Goal: Task Accomplishment & Management: Manage account settings

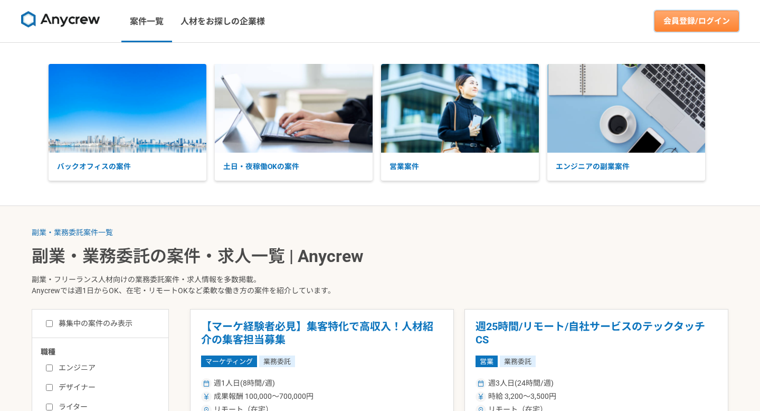
click at [684, 27] on link "会員登録/ログイン" at bounding box center [697, 21] width 84 height 21
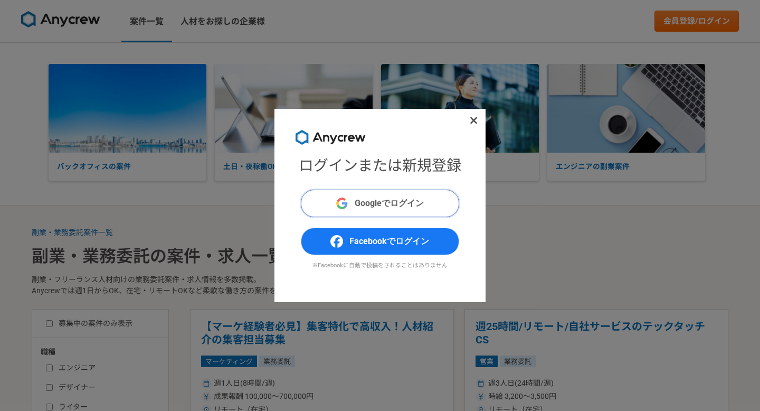
click at [381, 199] on span "Googleでログイン" at bounding box center [389, 203] width 69 height 13
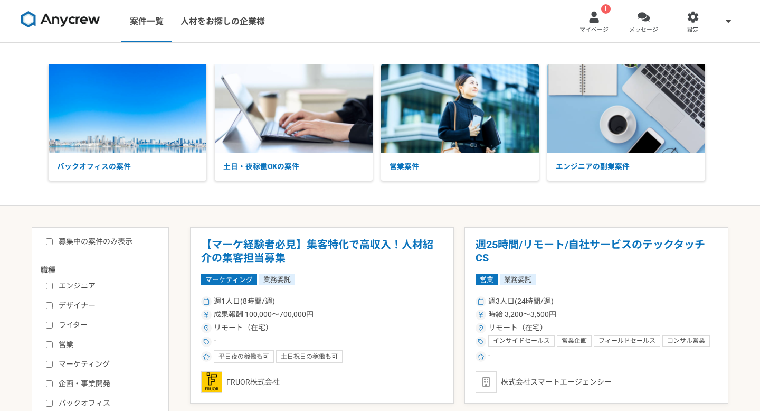
click at [642, 21] on div at bounding box center [644, 17] width 12 height 12
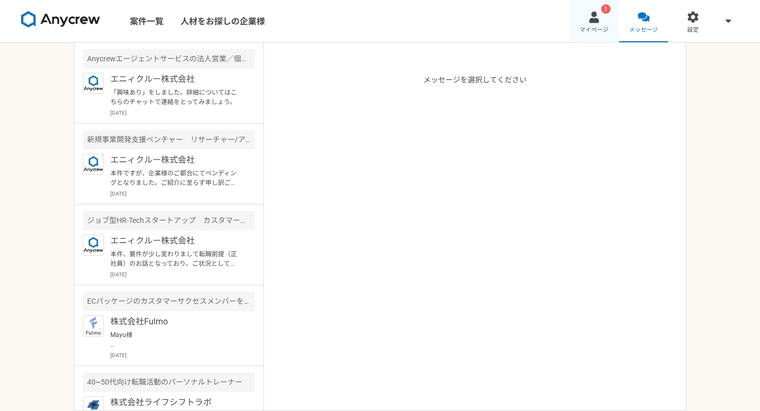
click at [600, 21] on link "! マイページ" at bounding box center [595, 21] width 50 height 42
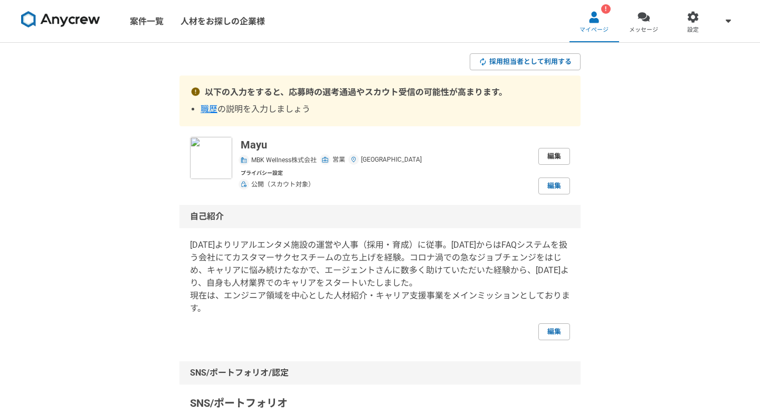
click at [565, 156] on link "編集" at bounding box center [554, 156] width 32 height 17
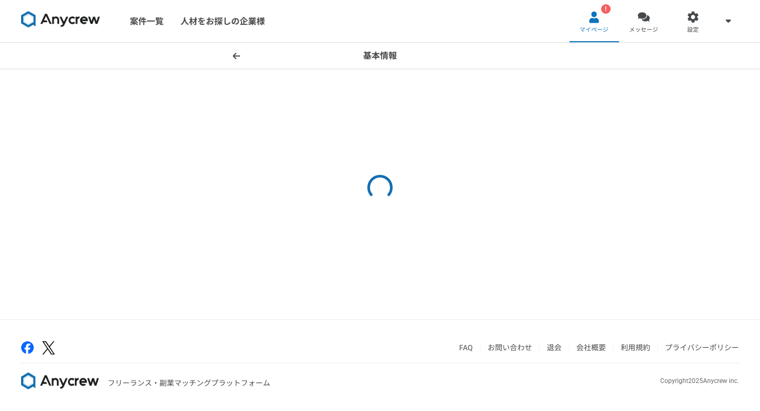
select select "26"
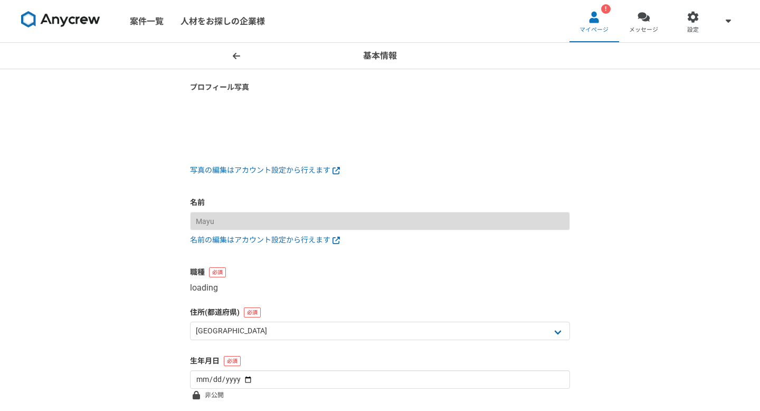
select select "4"
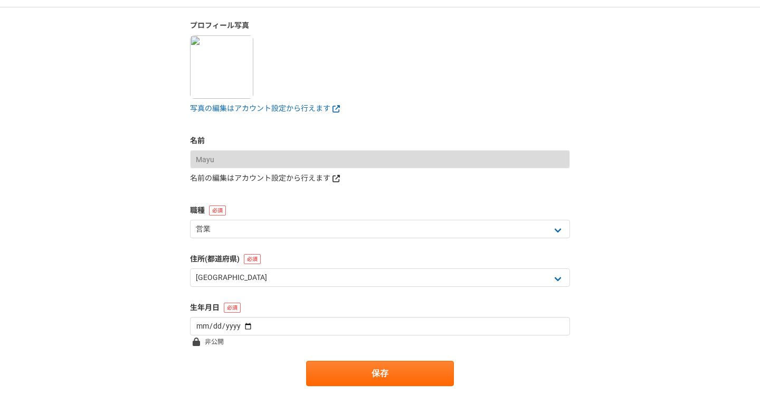
scroll to position [165, 0]
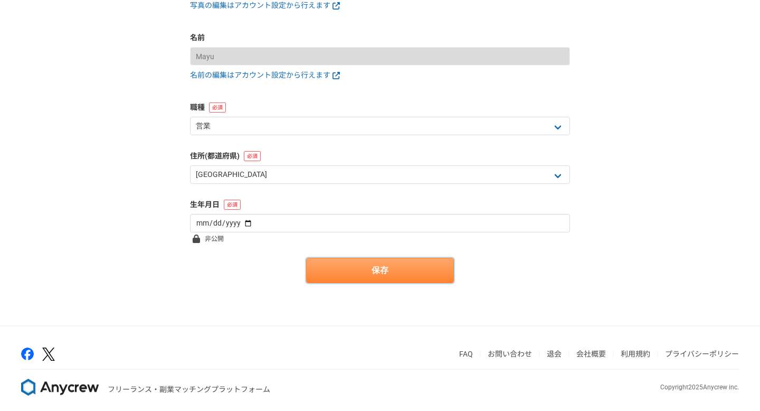
click at [374, 275] on button "保存" at bounding box center [380, 270] width 148 height 25
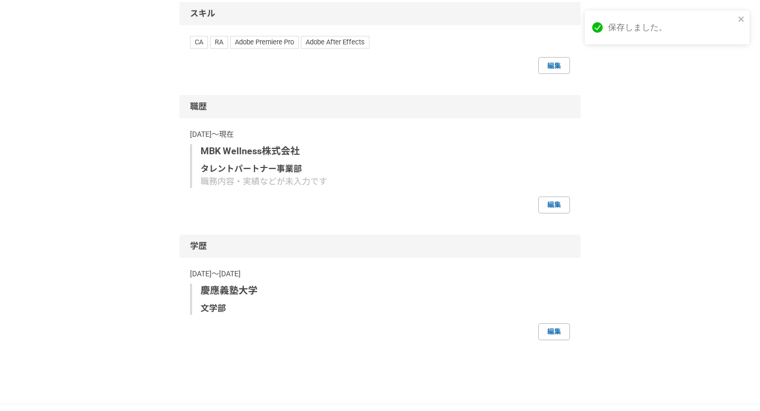
scroll to position [710, 0]
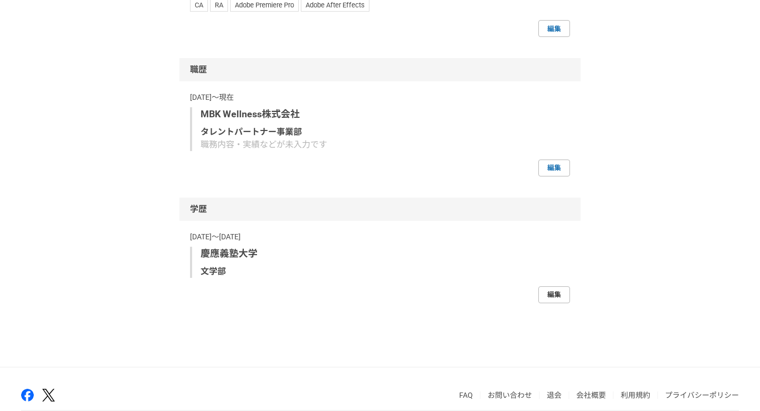
click at [564, 292] on link "編集" at bounding box center [554, 294] width 32 height 17
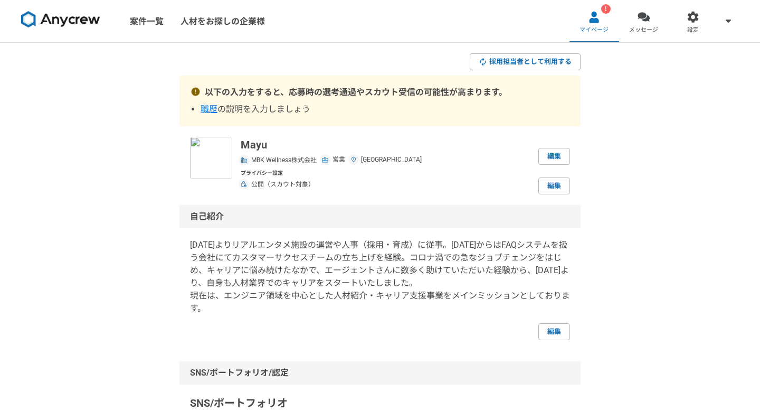
select select "2024"
select select
select select "2015"
select select "2019"
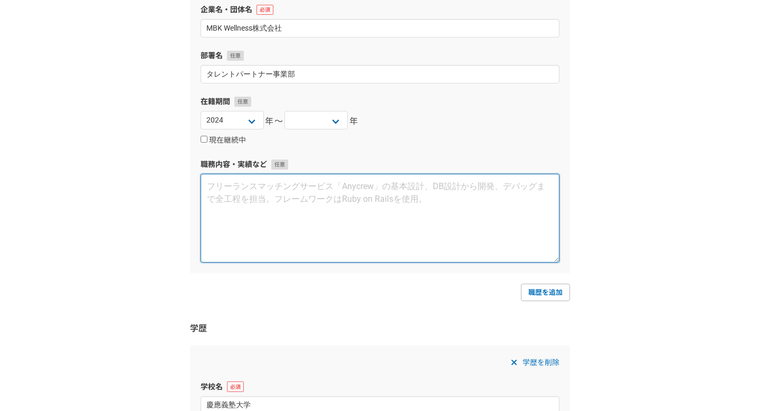
click at [362, 216] on textarea at bounding box center [380, 218] width 359 height 89
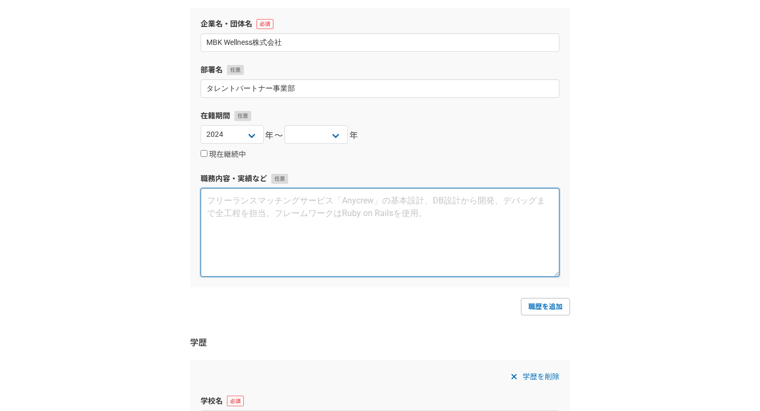
scroll to position [103, 0]
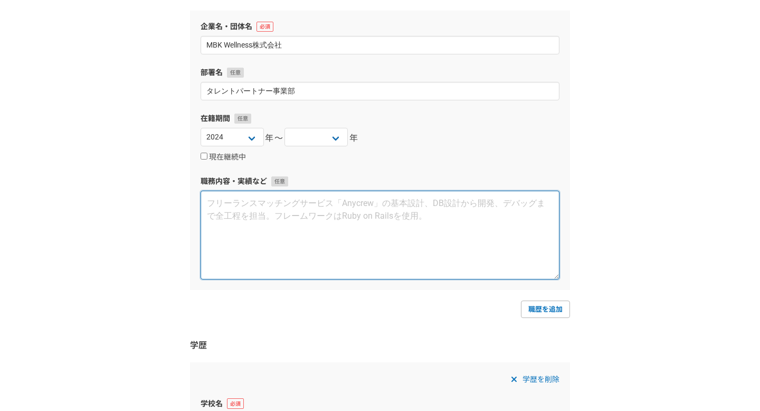
paste textarea "エンジニア領域を中心とした人材紹介・キャリア支援事業 【プロジェクト概要】 元々コンサルティングや金融領域に強みのある企業でしたが、三井物産グループ独自のコネ…"
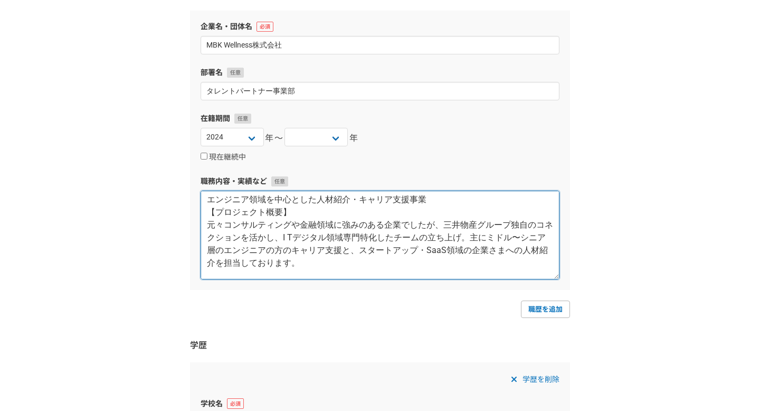
scroll to position [0, 0]
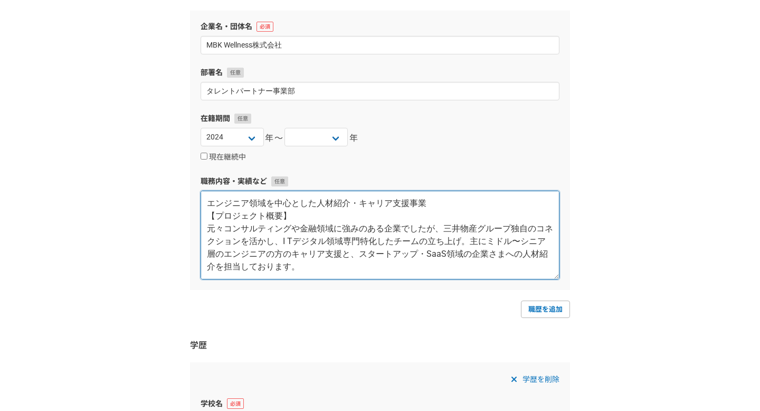
click at [446, 202] on textarea "エンジニア領域を中心とした人材紹介・キャリア支援事業 【プロジェクト概要】 元々コンサルティングや金融領域に強みのある企業でしたが、三井物産グループ独自のコネ…" at bounding box center [380, 235] width 359 height 89
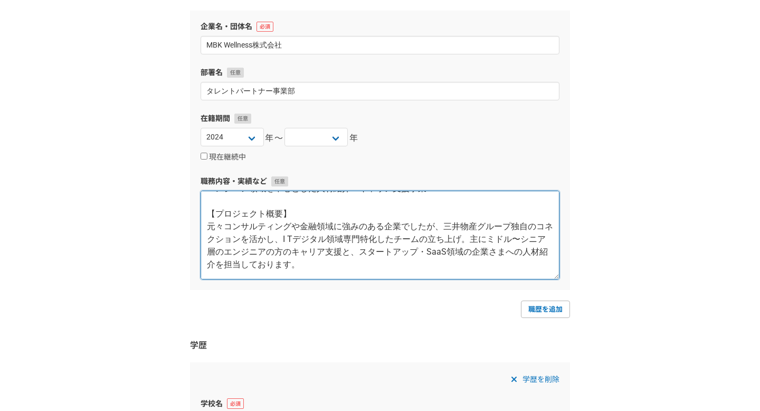
click at [296, 236] on textarea "エンジニア領域を中心とした人材紹介・キャリア支援事業 【プロジェクト概要】 元々コンサルティングや金融領域に強みのある企業でしたが、三井物産グループ独自のコネ…" at bounding box center [380, 235] width 359 height 89
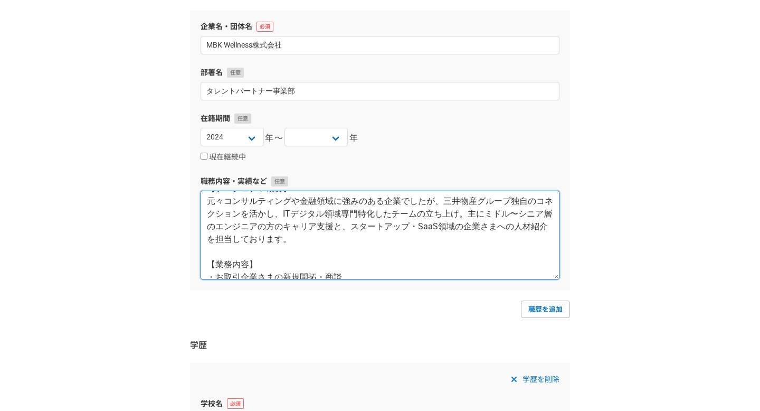
scroll to position [41, 0]
click at [342, 226] on textarea "エンジニア領域を中心とした人材紹介・キャリア支援事業 【プロジェクト概要】 元々コンサルティングや金融領域に強みのある企業でしたが、三井物産グループ独自のコネ…" at bounding box center [380, 235] width 359 height 89
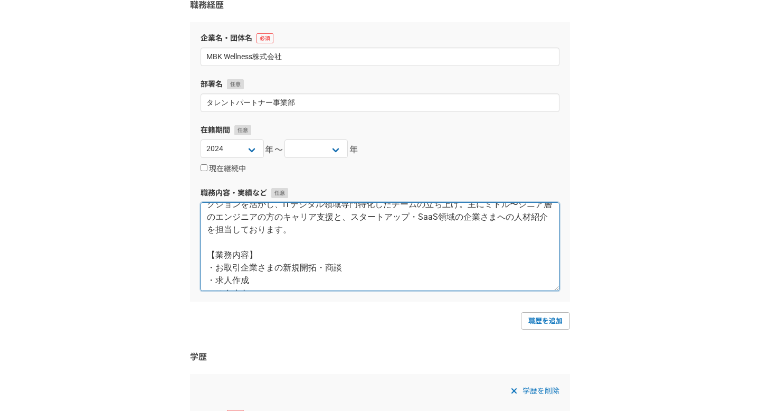
scroll to position [66, 0]
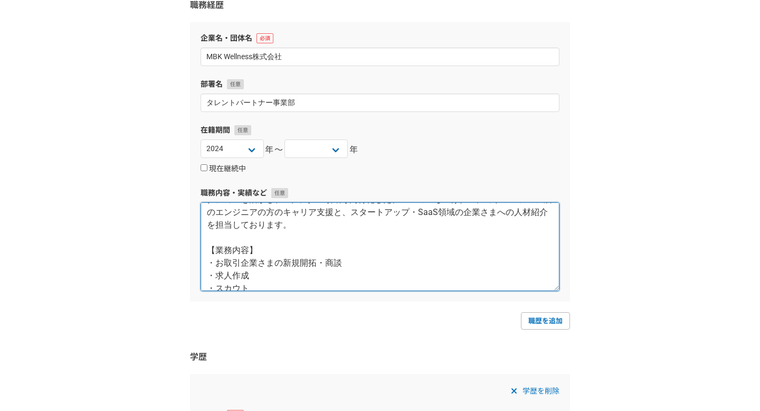
type textarea "エンジニア領域を中心とした人材紹介・キャリア支援事業 【プロジェクト概要】 元々コンサルティングや金融領域に強みのある企業でしたが、三井物産グループ独自のコネ…"
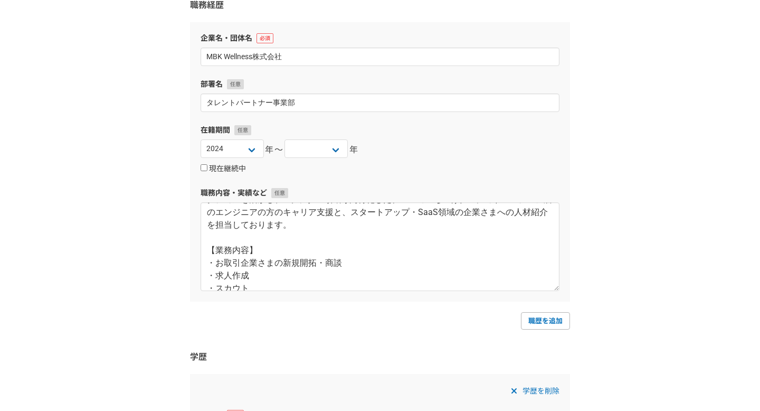
click at [202, 169] on input "現在継続中" at bounding box center [204, 167] width 7 height 7
checkbox input "true"
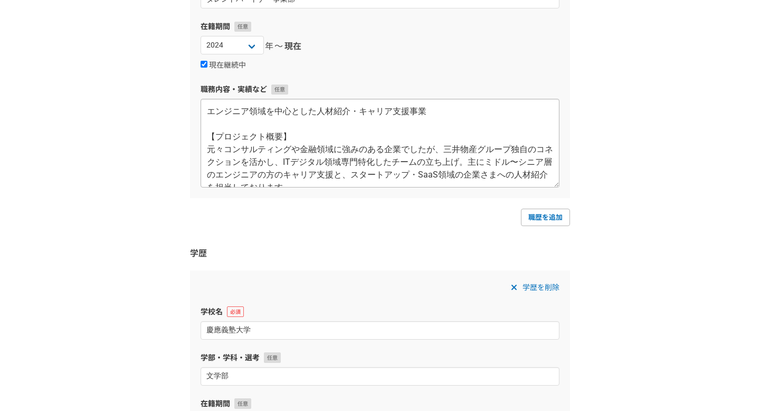
scroll to position [4, 0]
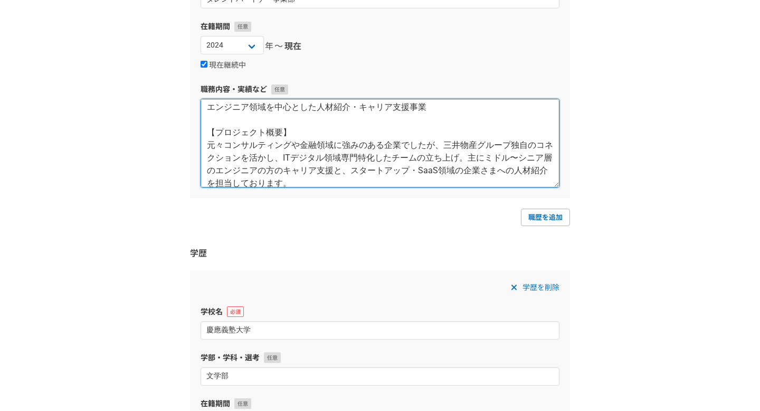
drag, startPoint x: 278, startPoint y: 157, endPoint x: 201, endPoint y: 146, distance: 77.8
click at [201, 146] on textarea "エンジニア領域を中心とした人材紹介・キャリア支援事業 【プロジェクト概要】 元々コンサルティングや金融領域に強みのある企業でしたが、三井物産グループ独自のコネ…" at bounding box center [380, 143] width 359 height 89
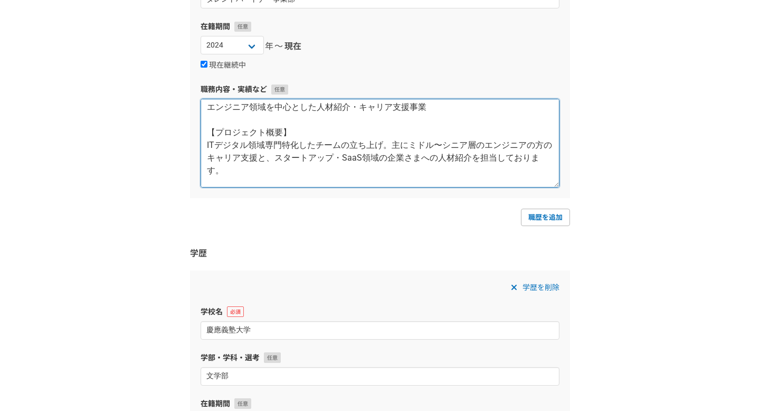
click at [381, 146] on textarea "エンジニア領域を中心とした人材紹介・キャリア支援事業 【プロジェクト概要】 ITデジタル領域専門特化したチームの立ち上げ。主にミドル〜シニア層のエンジニアの方…" at bounding box center [380, 143] width 359 height 89
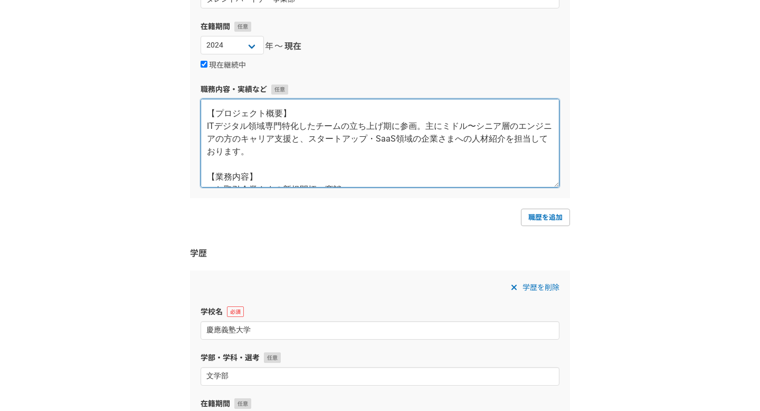
click at [461, 140] on textarea "エンジニア領域を中心とした人材紹介・キャリア支援事業 【プロジェクト概要】 ITデジタル領域専門特化したチームの立ち上げ期に参画。主にミドル〜シニア層のエンジ…" at bounding box center [380, 143] width 359 height 89
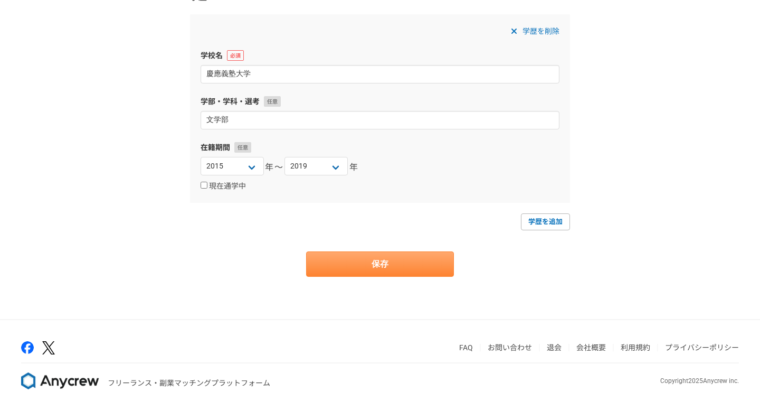
scroll to position [219, 0]
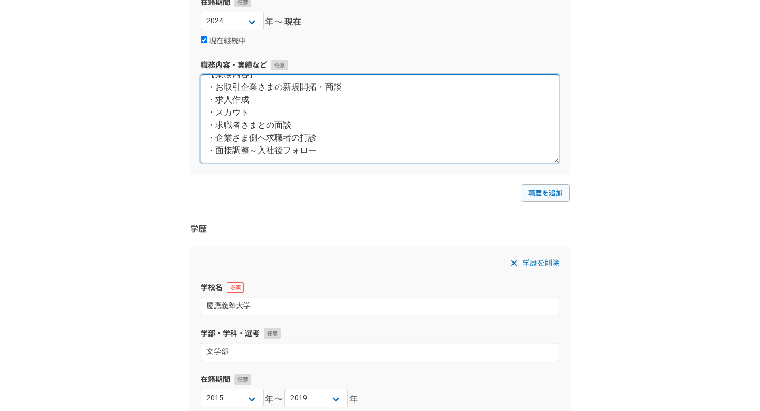
type textarea "エンジニア領域を中心とした人材紹介・キャリア支援事業 【プロジェクト概要】 ITデジタル領域専門特化したチームの立ち上げ期に参画。主にミドル〜シニア層のエンジ…"
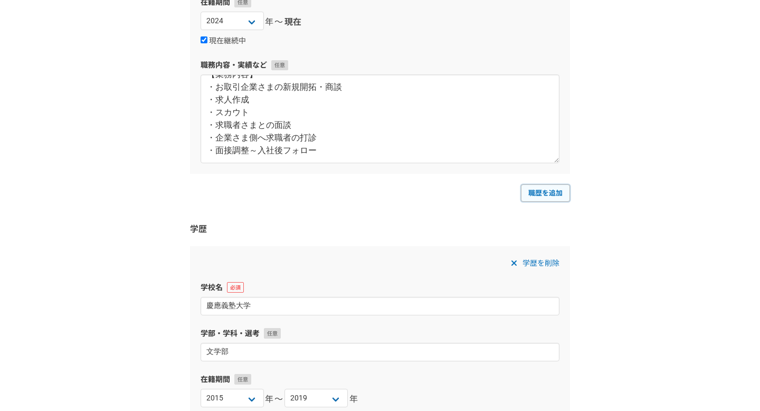
click at [547, 192] on link "職歴を追加" at bounding box center [545, 192] width 49 height 17
select select
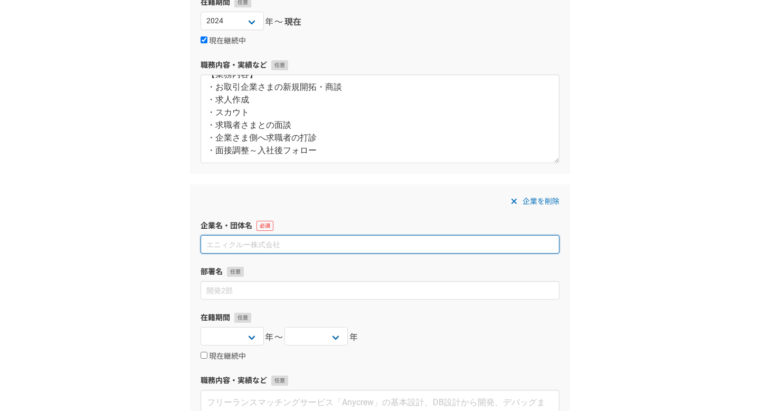
click at [271, 242] on input at bounding box center [380, 244] width 359 height 18
paste input "株式会社スカラコミュニケーションズ"
type input "株式会社スカラコミュニケーションズ"
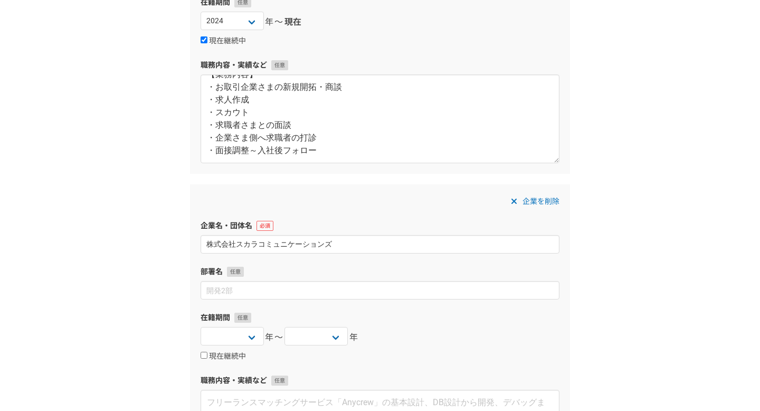
click at [252, 299] on div "企業を削除 企業名・団体名 株式会社スカラコミュニケーションズ 部署名 在籍期間 2025 2024 2023 2022 2021 2020 2019 201…" at bounding box center [380, 336] width 380 height 305
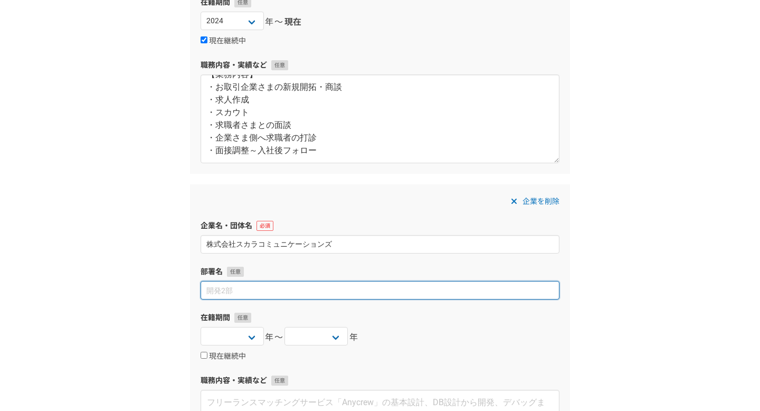
click at [252, 289] on input at bounding box center [380, 290] width 359 height 18
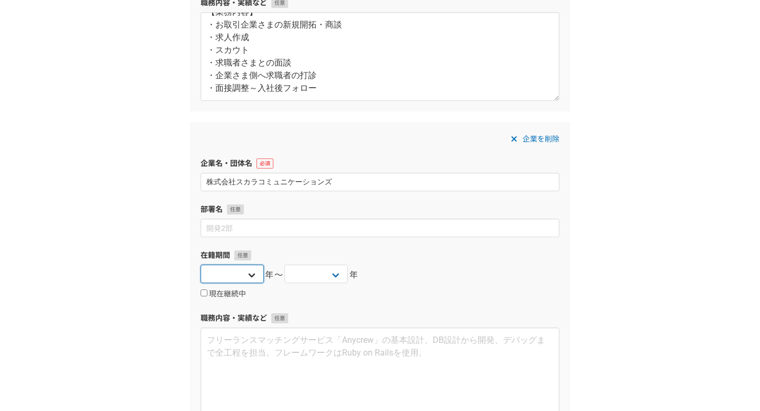
click at [249, 272] on select "2025 2024 2023 2022 2021 2020 2019 2018 2017 2016 2015 2014 2013 2012 2011 2010…" at bounding box center [232, 273] width 63 height 18
select select "2022"
click at [201, 264] on select "2025 2024 2023 2022 2021 2020 2019 2018 2017 2016 2015 2014 2013 2012 2011 2010…" at bounding box center [232, 273] width 63 height 18
click at [330, 276] on select "2025 2024 2023 2022 2021 2020 2019 2018 2017 2016 2015 2014 2013 2012 2011 2010…" at bounding box center [316, 273] width 63 height 18
select select "2024"
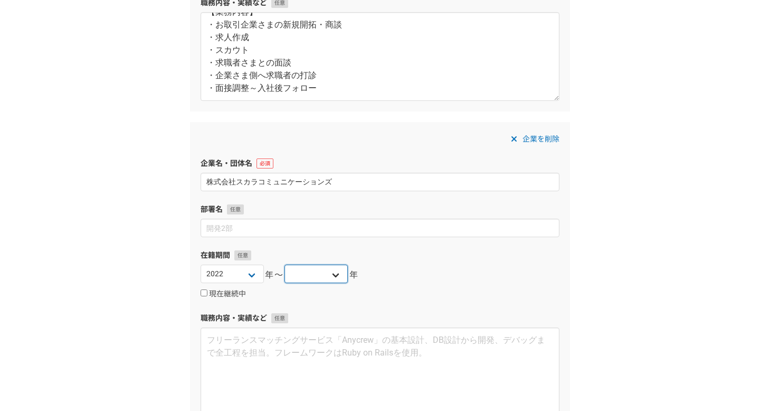
click at [285, 264] on select "2025 2024 2023 2022 2021 2020 2019 2018 2017 2016 2015 2014 2013 2012 2011 2010…" at bounding box center [316, 273] width 63 height 18
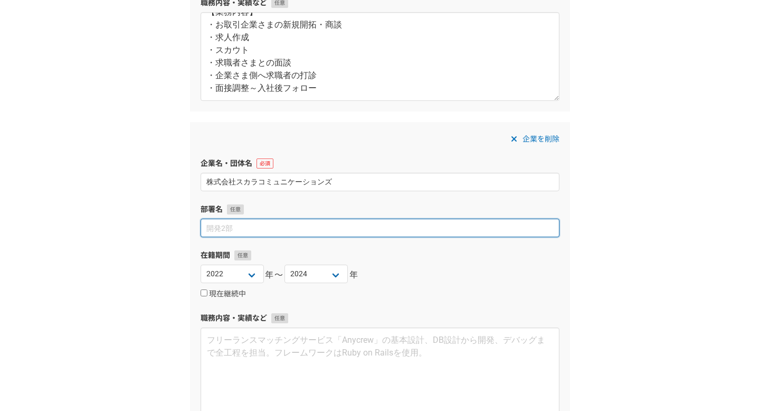
click at [260, 226] on input at bounding box center [380, 228] width 359 height 18
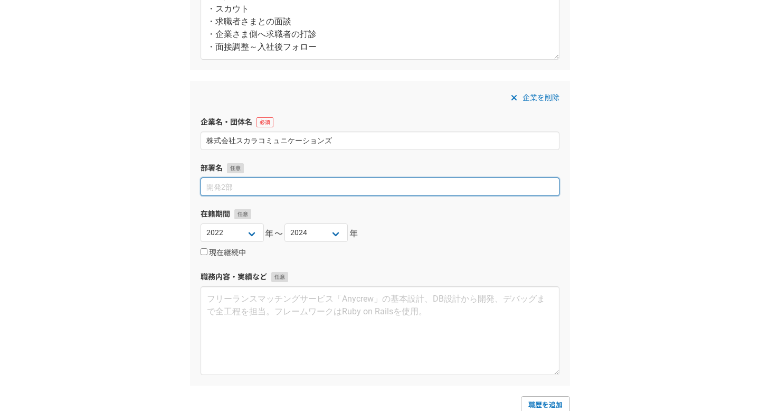
scroll to position [346, 0]
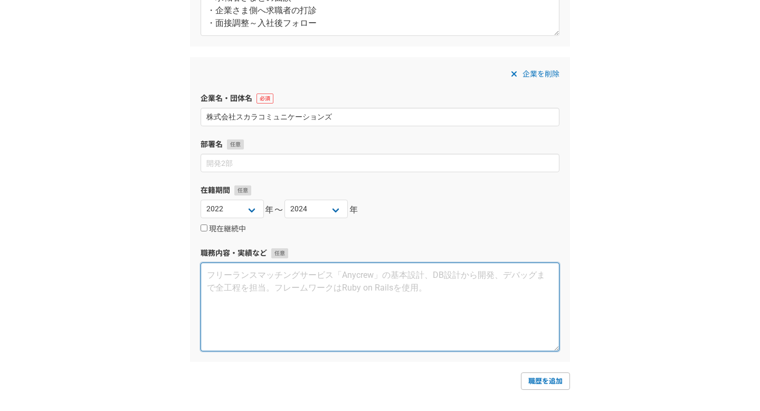
click at [259, 267] on textarea at bounding box center [380, 306] width 359 height 89
paste textarea "カスタマーサクセス部門の立ち上げ、顧客の業務改革支援"
click at [211, 274] on textarea "①カスタマーサクセス部門の立ち上げ、顧客の業務改革支援" at bounding box center [380, 306] width 359 height 89
click at [238, 288] on textarea "（１）カスタマーサクセス部門の立ち上げ、顧客の業務改革支援 （２）" at bounding box center [380, 306] width 359 height 89
paste textarea "【業務内容】 ・自社サービス（サイト内検索エンジンサービスやFAQ管理サービス等）における顧客の業務改革支援 ・新規顧客へのサービス導入支援 ・既存顧客へのサ…"
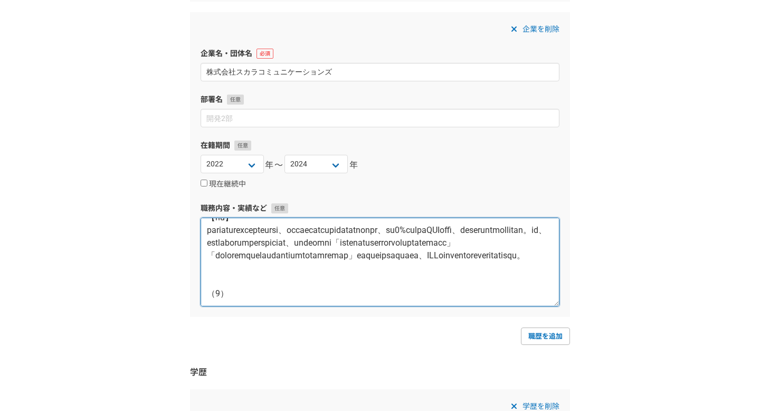
scroll to position [399, 0]
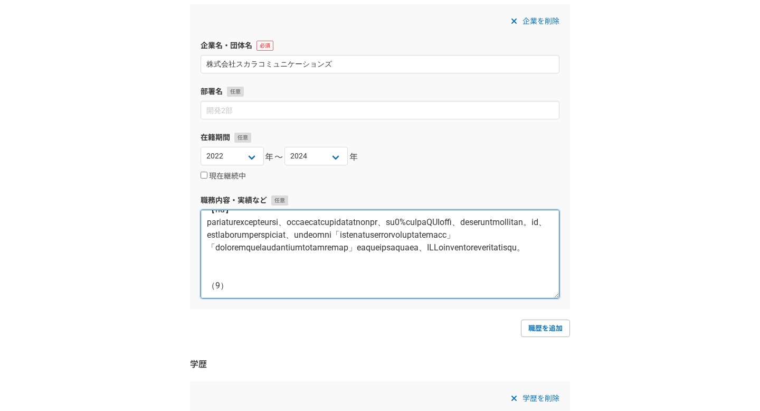
click at [240, 289] on textarea at bounding box center [380, 254] width 359 height 89
paste textarea "製薬会社様とのヘルスケアサービス立ち上げと運用"
paste textarea "【プロジェクト概要】 製薬会社様と共同で、企業・団体で働く方の健康管理を支援するヘルスケアサービスを立ち上げ、LINEマーケティングツールを使ったサービス運用…"
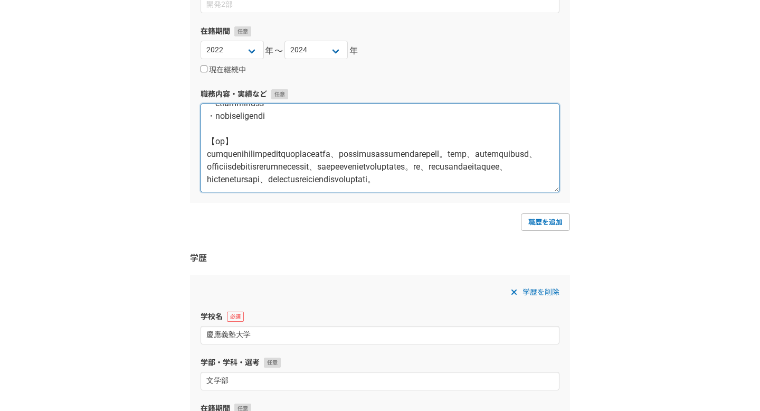
scroll to position [514, 0]
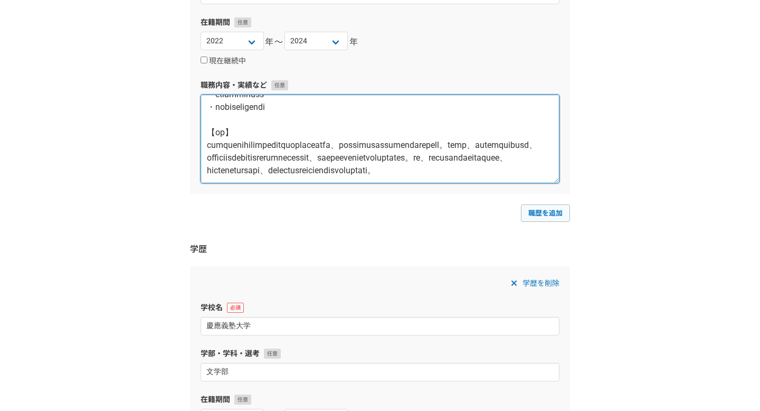
type textarea "（１）カスタマーサクセス部門の立ち上げ、顧客の業務改革支援 【業務内容】 ・自社サービス（サイト内検索エンジンサービスやFAQ管理サービス等）における顧客の業…"
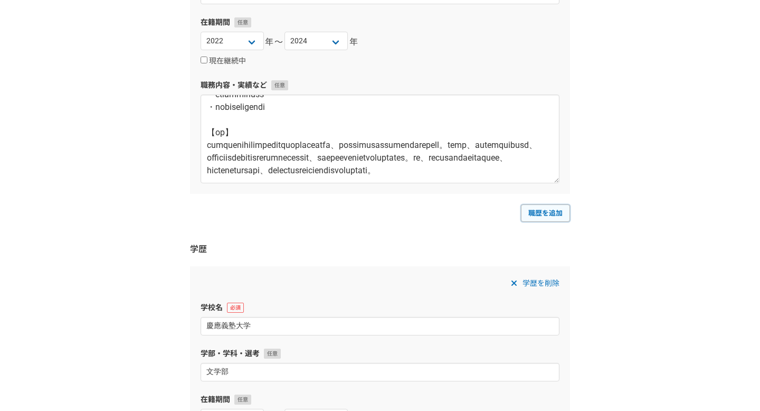
click at [545, 213] on link "職歴を追加" at bounding box center [545, 212] width 49 height 17
select select
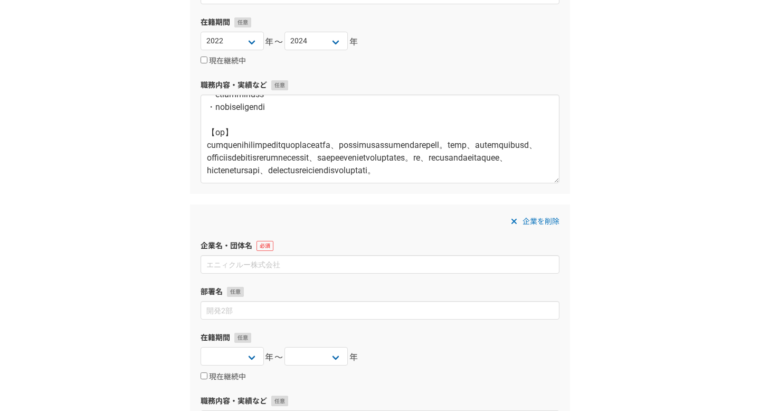
scroll to position [605, 0]
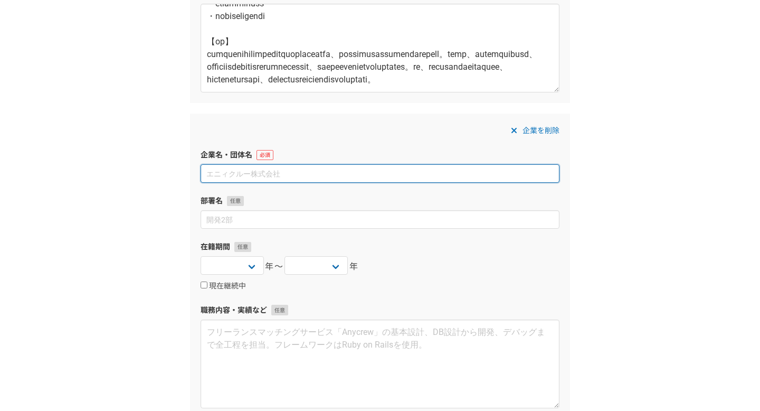
paste input "株式会社アカツキ"
type input "株式会社アカツキ"
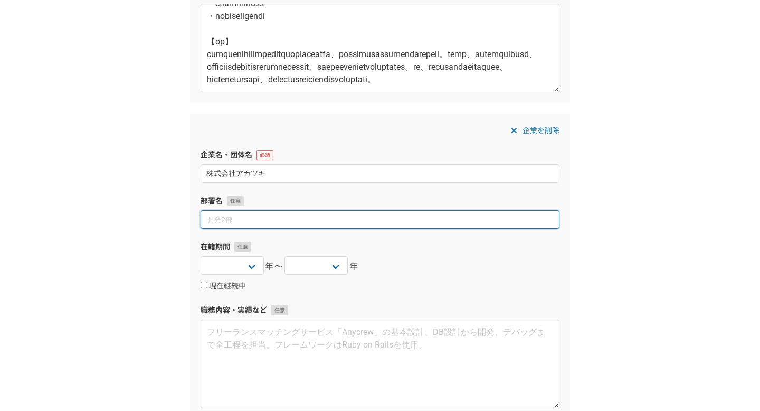
click at [256, 225] on input at bounding box center [380, 219] width 359 height 18
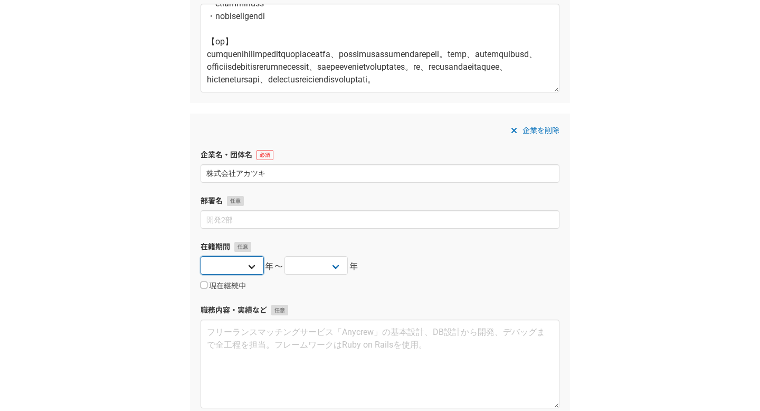
click at [248, 259] on select "2025 2024 2023 2022 2021 2020 2019 2018 2017 2016 2015 2014 2013 2012 2011 2010…" at bounding box center [232, 265] width 63 height 18
select select "2019"
click at [201, 256] on select "2025 2024 2023 2022 2021 2020 2019 2018 2017 2016 2015 2014 2013 2012 2011 2010…" at bounding box center [232, 265] width 63 height 18
click at [332, 268] on select "2025 2024 2023 2022 2021 2020 2019 2018 2017 2016 2015 2014 2013 2012 2011 2010…" at bounding box center [316, 265] width 63 height 18
select select "2021"
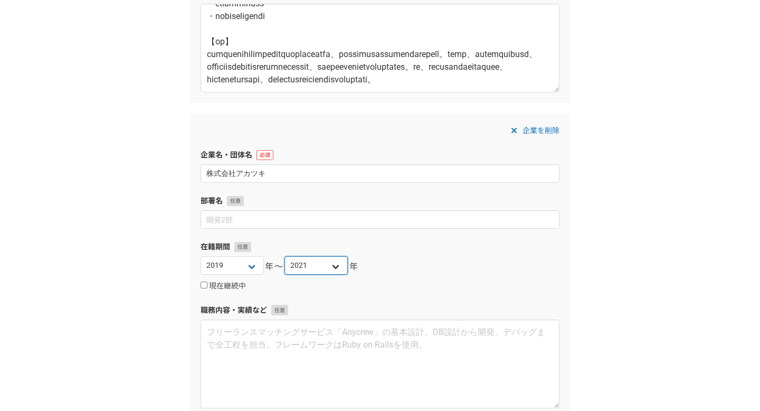
click at [285, 256] on select "2025 2024 2023 2022 2021 2020 2019 2018 2017 2016 2015 2014 2013 2012 2011 2010…" at bounding box center [316, 265] width 63 height 18
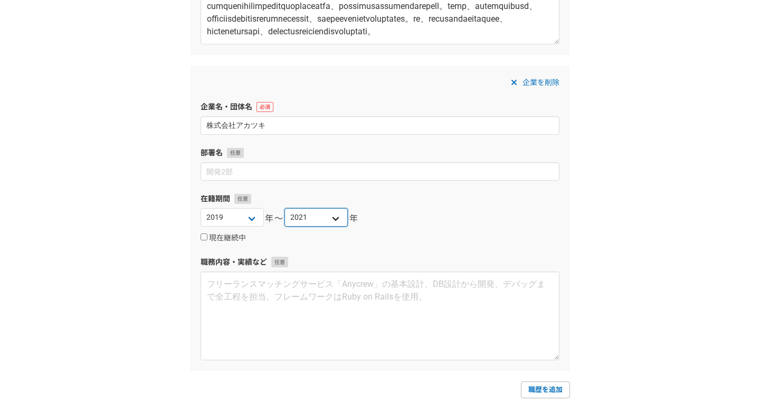
scroll to position [714, 0]
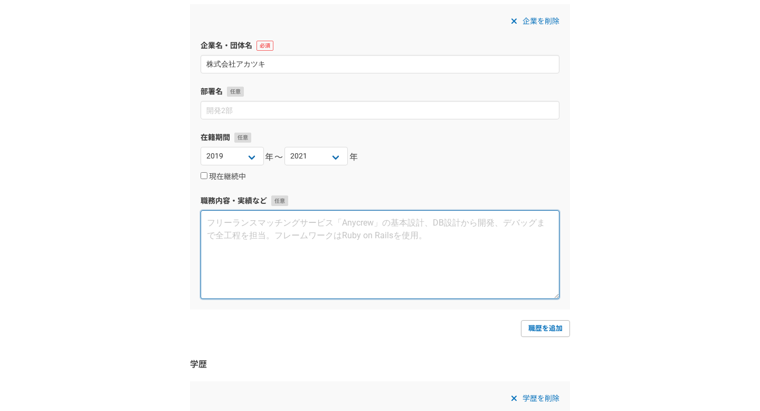
click at [295, 245] on textarea at bounding box center [380, 254] width 359 height 89
click at [271, 231] on textarea at bounding box center [380, 254] width 359 height 89
paste textarea "【業務内容】 ・施設運営 ・売上管理（物販の在庫管理を含む） ・アルバイトキャストの採用 ・アルバイトキャストのシフト管理、マネジメント ・販促企画・評価制度…"
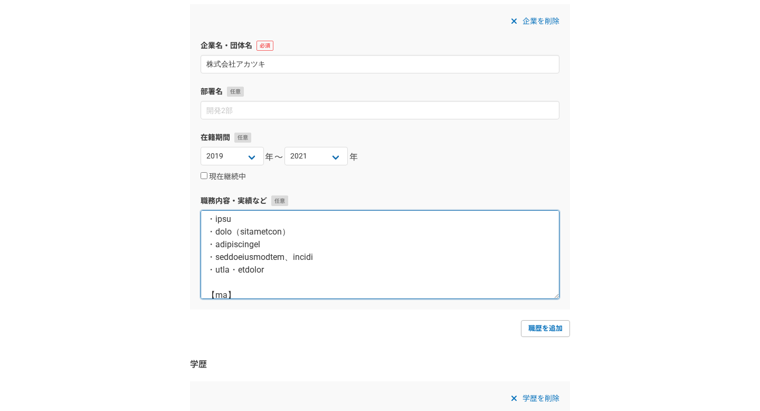
scroll to position [0, 0]
click at [285, 225] on textarea at bounding box center [380, 254] width 359 height 89
paste textarea "株式会社アカツキライブエンターテインメント　ALE-BOX事業部　UNKO MUSEUM TOKYO プロデューサーアシスタント（店舗開発）、ディレクター（店…"
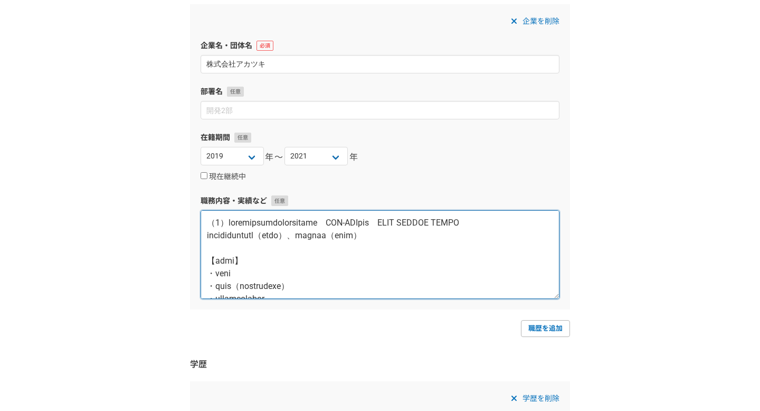
click at [411, 223] on textarea at bounding box center [380, 254] width 359 height 89
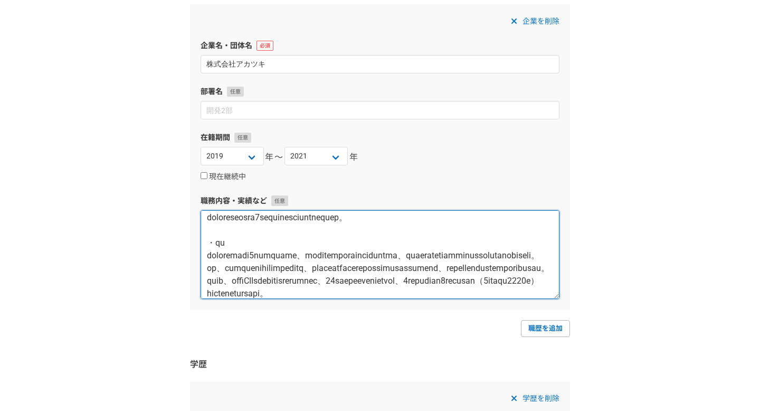
scroll to position [393, 0]
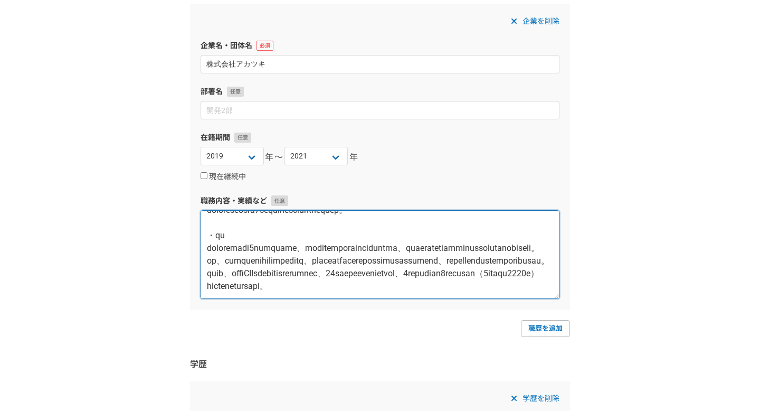
click at [324, 286] on textarea at bounding box center [380, 254] width 359 height 89
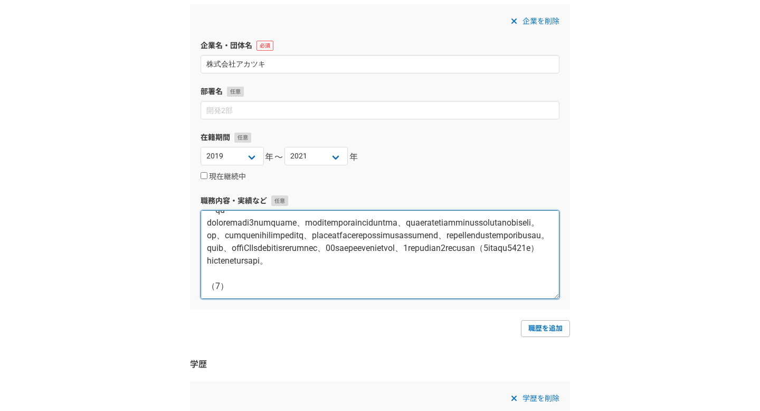
paste textarea "株式会社アカツキ　経営企画部"
paste textarea "【業務内容】 ・自社の経営分析 ・IR資料作成 ・決済資料フォーマット作成における調査（経営陣の意思決定の質の向上・効率化へ貢献） ・人材教育プロジェクトの実施"
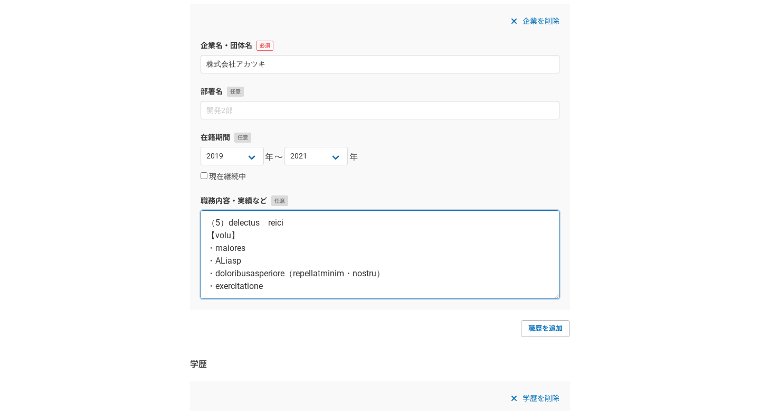
scroll to position [487, 0]
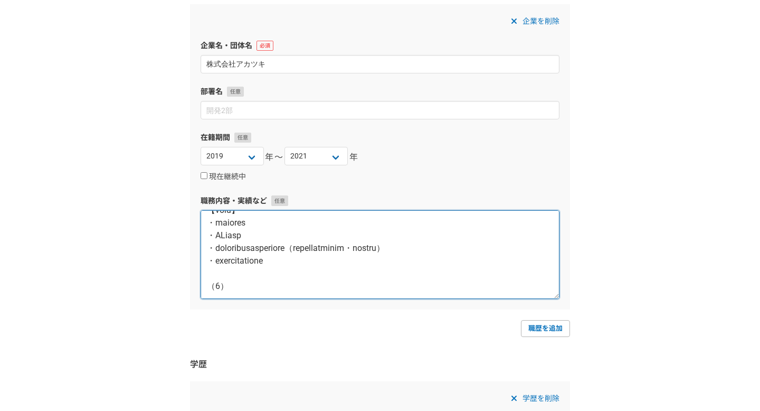
paste textarea "株式会社アカツキ　人事部　新卒採用・育成"
paste textarea "【採用業務】（約1年） ・新卒採用（採用枠18人） ・採用説明会の実施 ・内定式の企画・運営 ・内定者フォロー（内定式から入社までのオンボーディング設計と運営…"
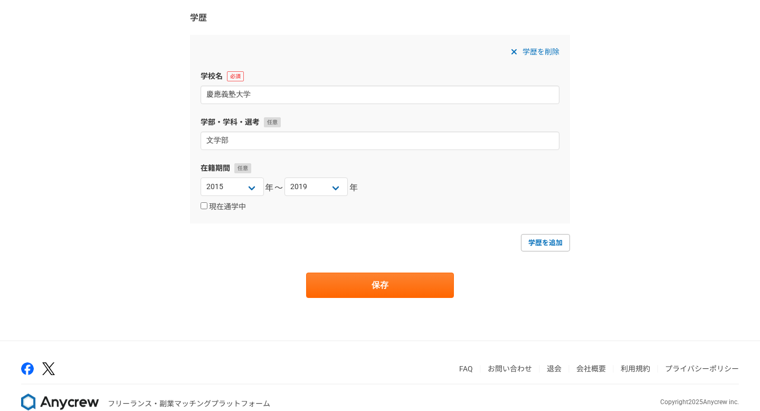
scroll to position [1060, 0]
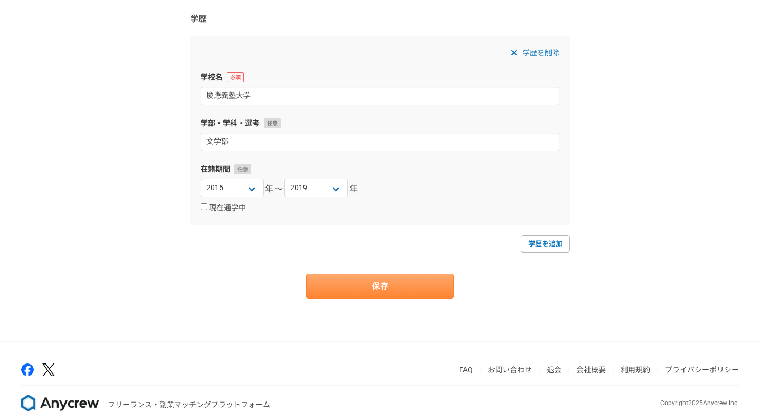
type textarea "（１）株式会社アカツキライブエンターテインメントへ出向 ALE-BOX事業部　UNKO MUSEUM TOKYO プロデューサーアシスタント（店舗開発）、ディ…"
click at [383, 290] on button "保存" at bounding box center [380, 285] width 148 height 25
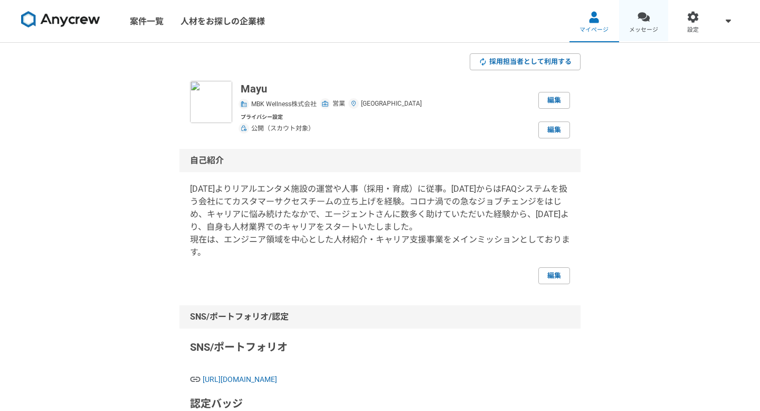
click at [640, 30] on span "メッセージ" at bounding box center [643, 30] width 29 height 8
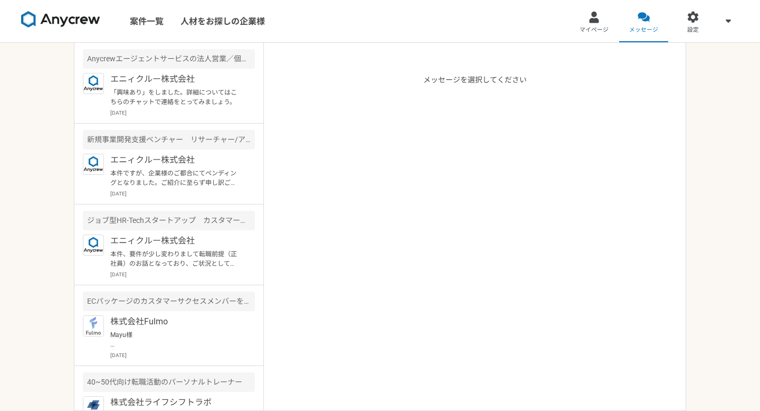
click at [683, 26] on link "設定" at bounding box center [693, 21] width 50 height 42
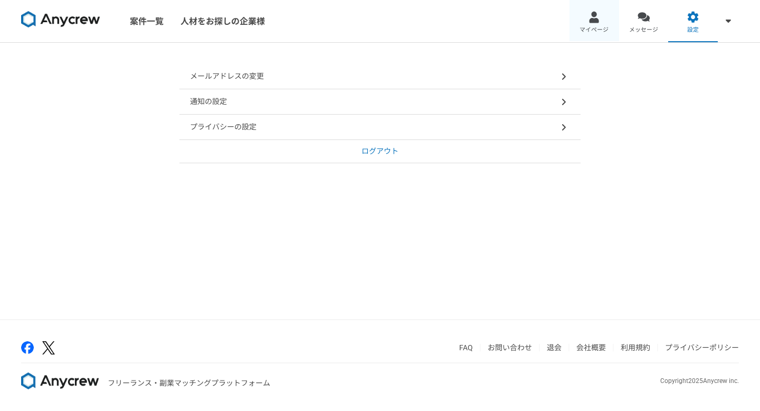
click at [590, 27] on span "マイページ" at bounding box center [594, 30] width 29 height 8
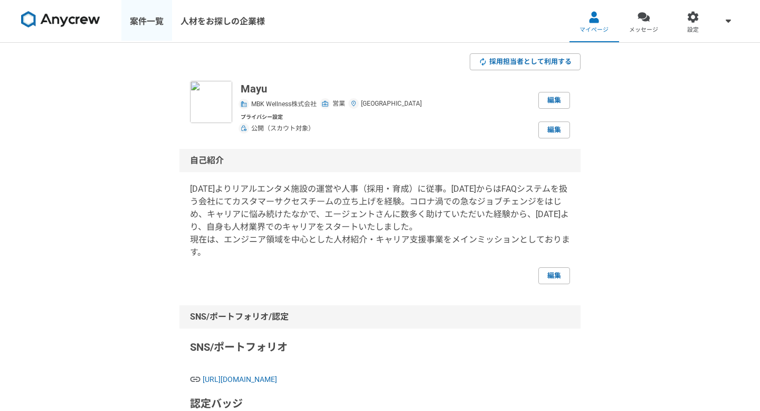
click at [154, 21] on link "案件一覧" at bounding box center [146, 21] width 51 height 42
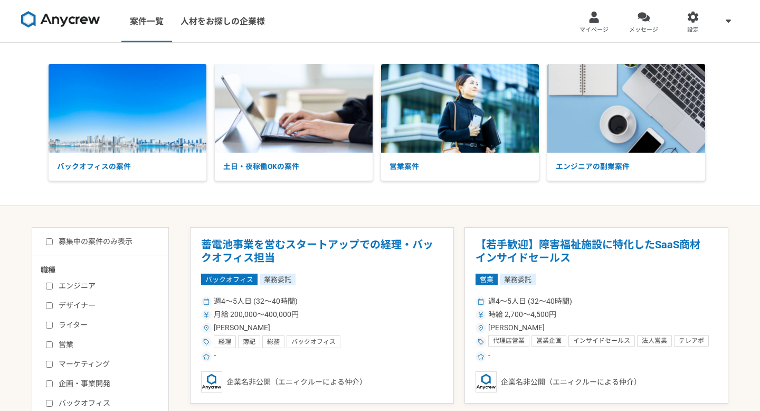
scroll to position [10, 0]
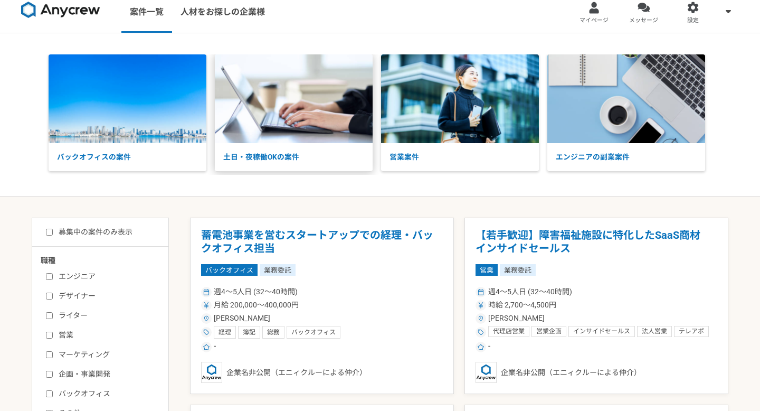
click at [273, 145] on p "土日・夜稼働OKの案件" at bounding box center [294, 157] width 158 height 28
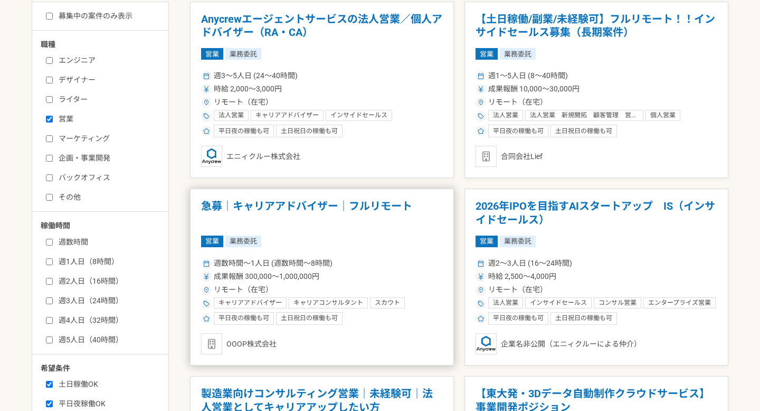
scroll to position [283, 0]
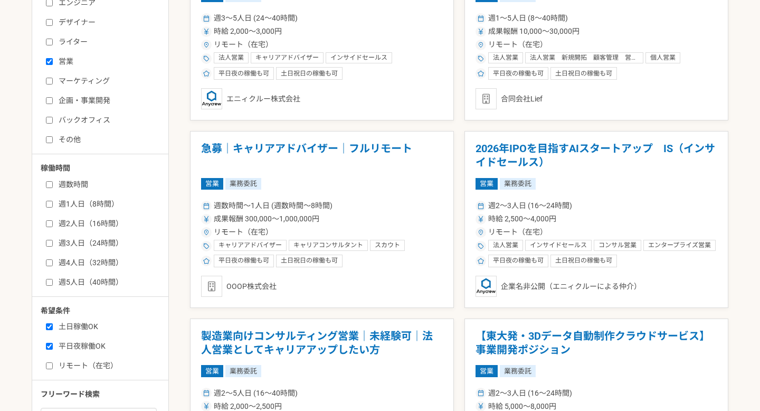
click at [49, 59] on input "営業" at bounding box center [49, 61] width 7 height 7
checkbox input "false"
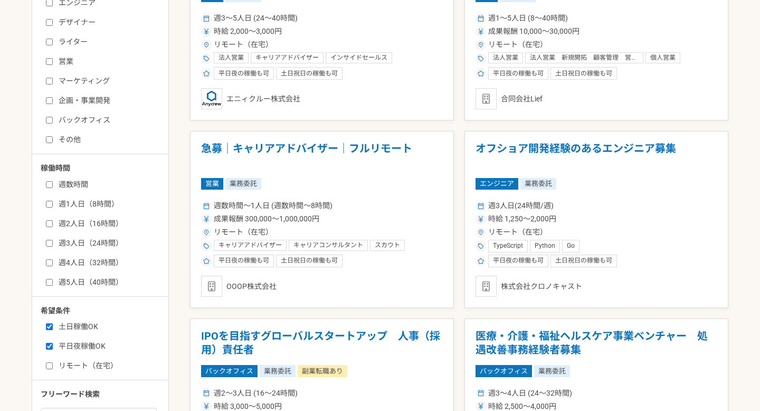
click at [51, 81] on input "マーケティング" at bounding box center [49, 81] width 7 height 7
checkbox input "true"
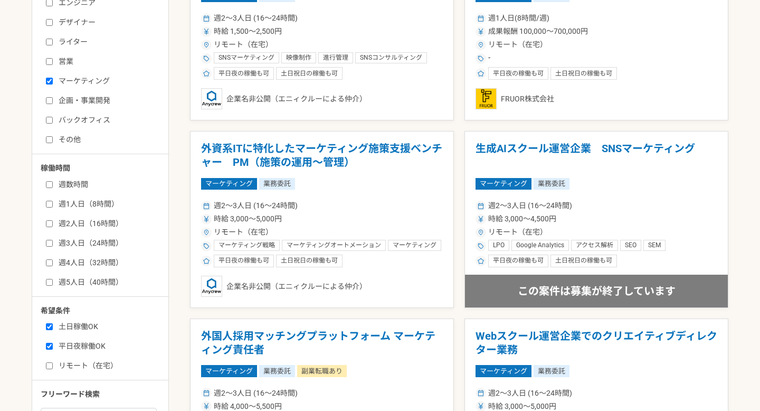
click at [50, 121] on input "バックオフィス" at bounding box center [49, 120] width 7 height 7
checkbox input "true"
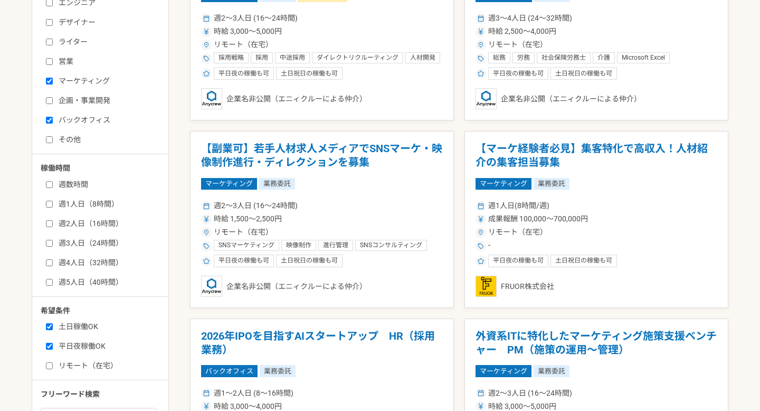
click at [48, 140] on input "その他" at bounding box center [49, 139] width 7 height 7
checkbox input "true"
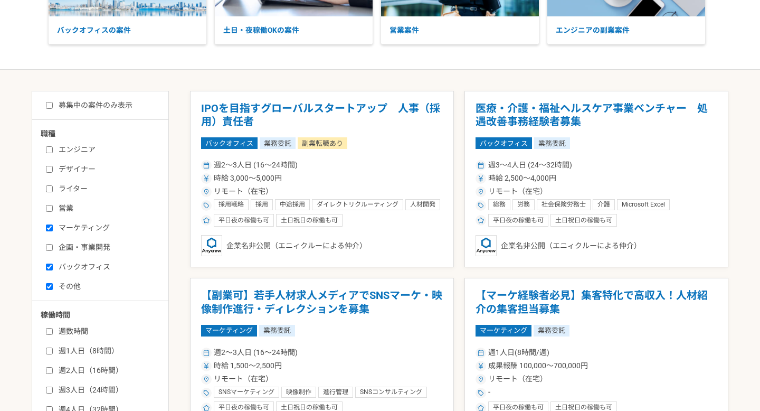
scroll to position [130, 0]
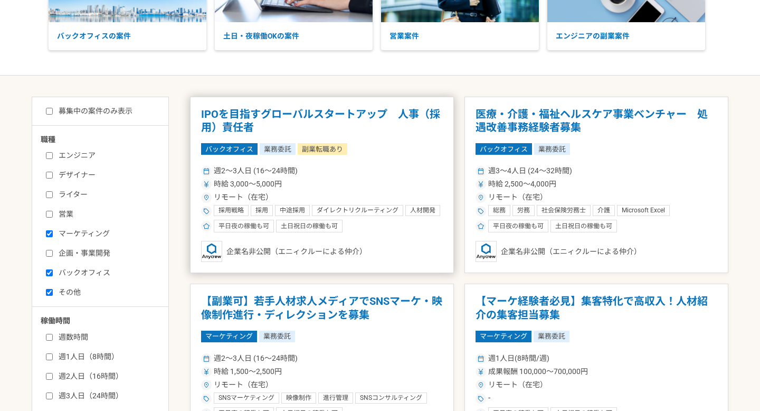
click at [344, 190] on div "週2〜3人日 (16〜24時間) 時給 3,000〜5,000円 リモート（在宅） 採用戦略 採用 中途採用 ダイレクトリクルーティング 人材開発 人材育成 …" at bounding box center [322, 197] width 242 height 69
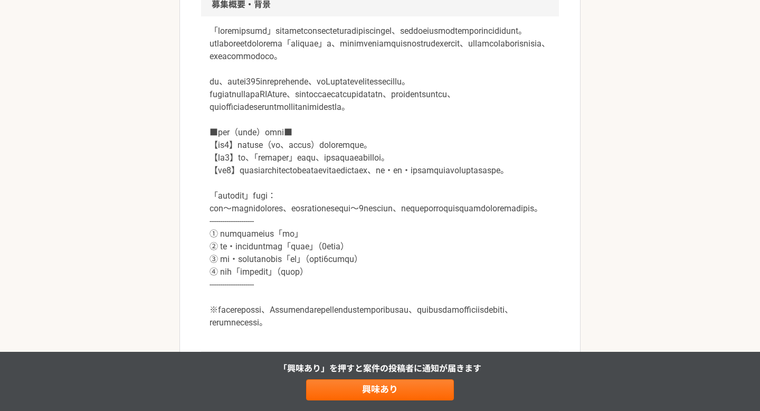
scroll to position [313, 0]
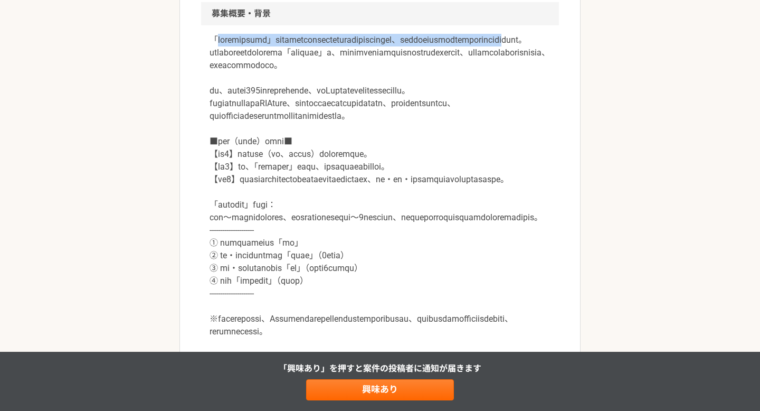
drag, startPoint x: 216, startPoint y: 40, endPoint x: 446, endPoint y: 52, distance: 229.4
click at [446, 52] on p at bounding box center [380, 186] width 341 height 304
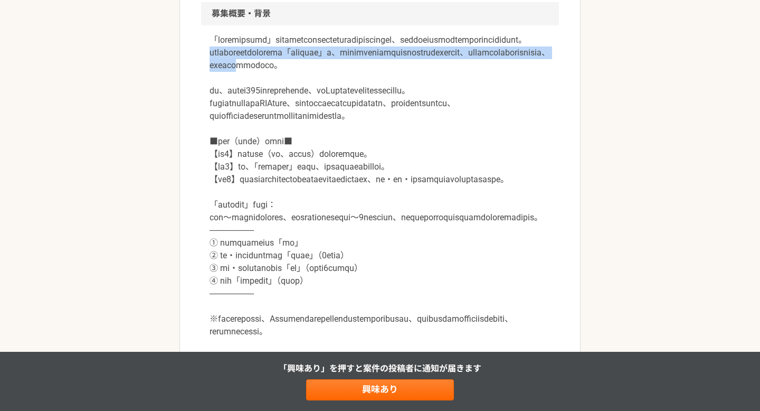
drag, startPoint x: 212, startPoint y: 63, endPoint x: 254, endPoint y: 97, distance: 53.8
click at [254, 97] on p at bounding box center [380, 186] width 341 height 304
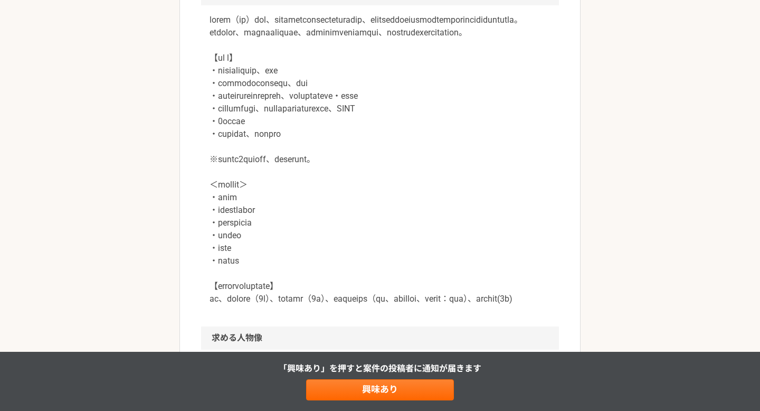
scroll to position [606, 0]
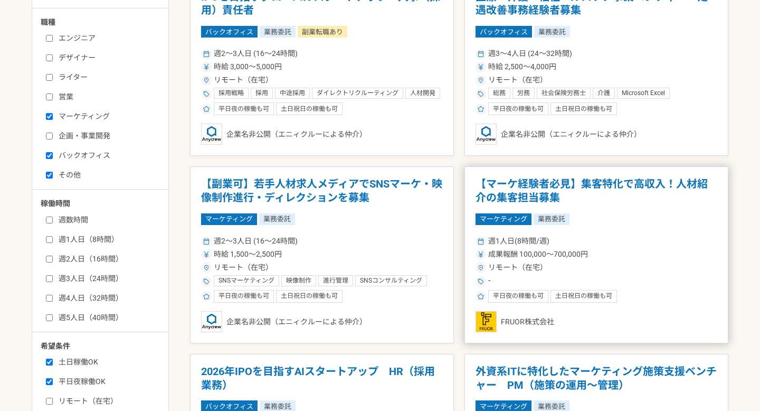
scroll to position [248, 0]
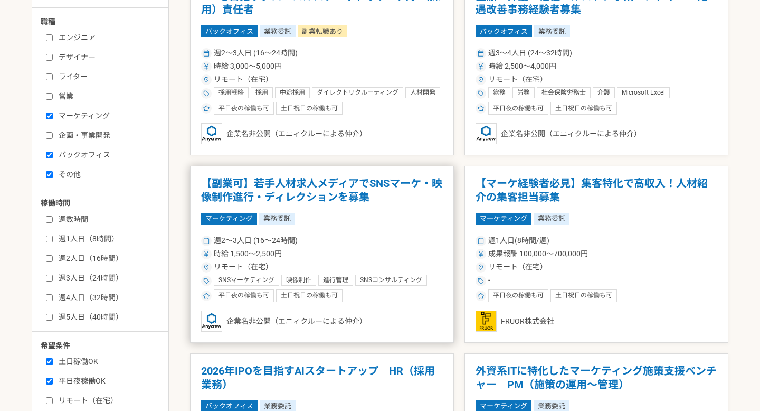
click at [409, 264] on div "リモート（在宅）" at bounding box center [322, 266] width 242 height 11
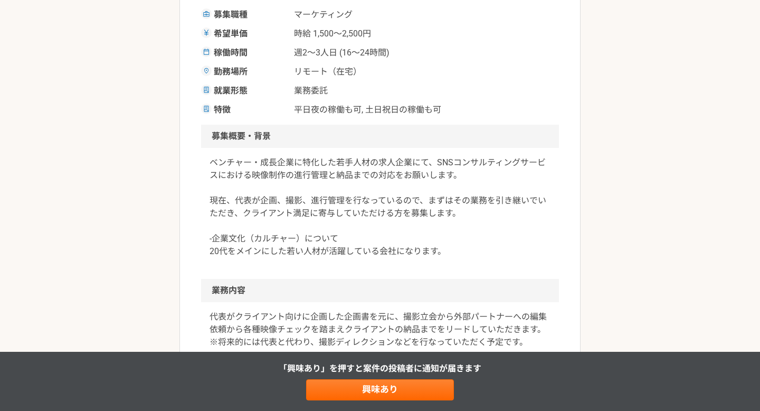
scroll to position [212, 0]
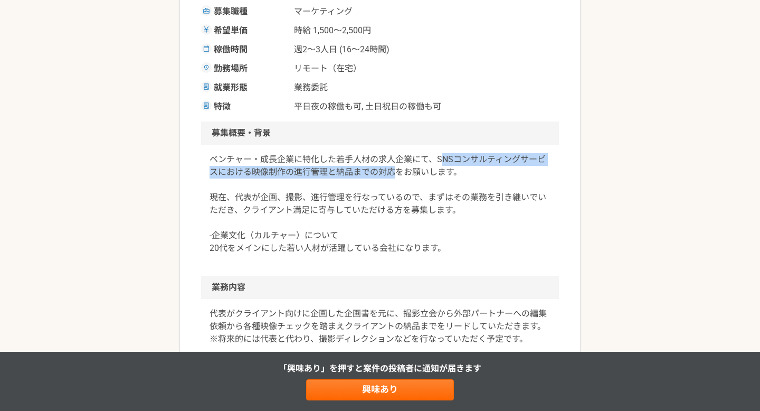
drag, startPoint x: 440, startPoint y: 159, endPoint x: 394, endPoint y: 176, distance: 49.4
click at [394, 176] on p "ベンチャー・成長企業に特化した若手人材の求人企業にて、SNSコンサルティングサービスにおける映像制作の進行管理と納品までの対応をお願いします。 現在、代表が企…" at bounding box center [380, 203] width 341 height 101
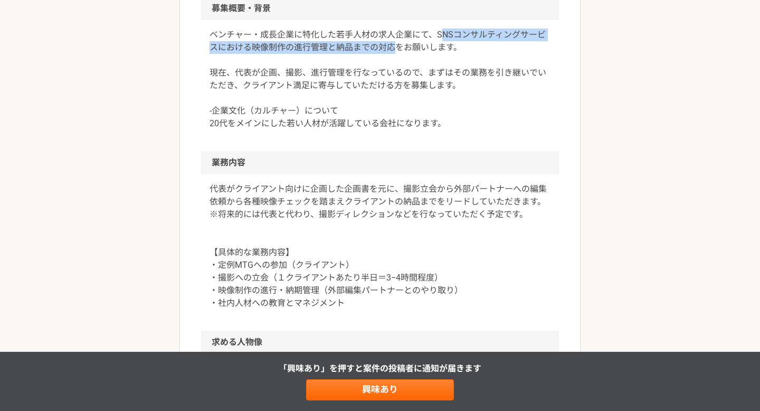
scroll to position [341, 0]
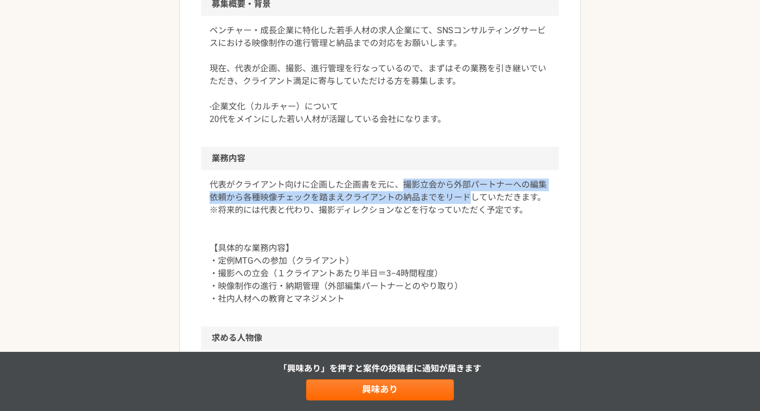
drag, startPoint x: 400, startPoint y: 184, endPoint x: 470, endPoint y: 201, distance: 71.8
click at [470, 201] on p "代表がクライアント向けに企画した企画書を元に、撮影立会から外部パートナーへの編集依頼から各種映像チェックを踏まえクライアントの納品までをリードしていただきます…" at bounding box center [380, 241] width 341 height 127
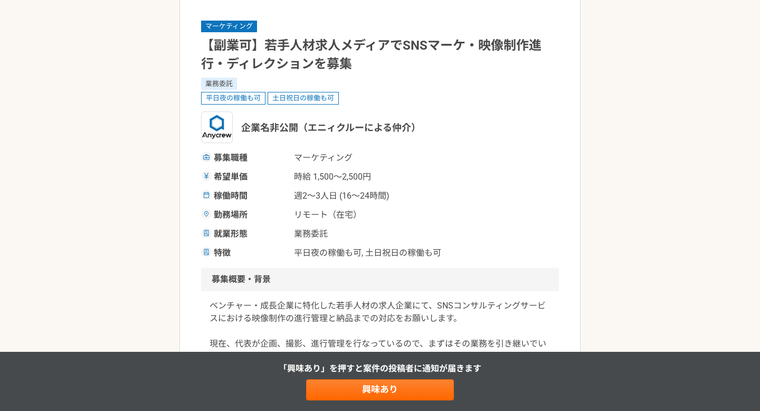
scroll to position [40, 0]
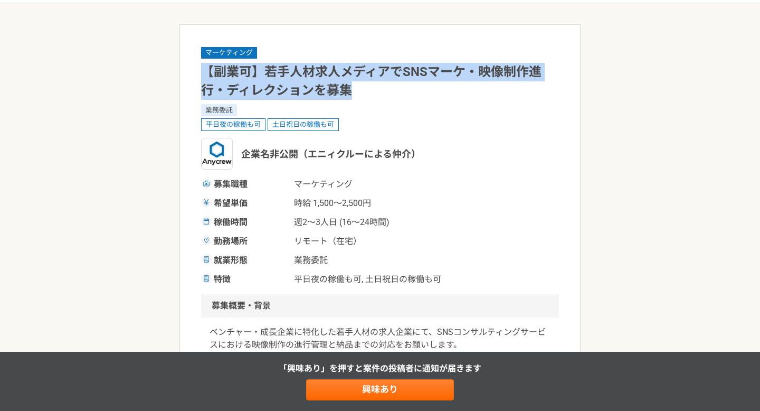
drag, startPoint x: 365, startPoint y: 96, endPoint x: 205, endPoint y: 74, distance: 161.4
click at [204, 74] on h1 "【副業可】若手人材求人メディアでSNSマーケ・映像制作進行・ディレクションを募集" at bounding box center [380, 81] width 358 height 37
copy h1 "【副業可】若手人材求人メディアでSNSマーケ・映像制作進行・ディレクションを募集"
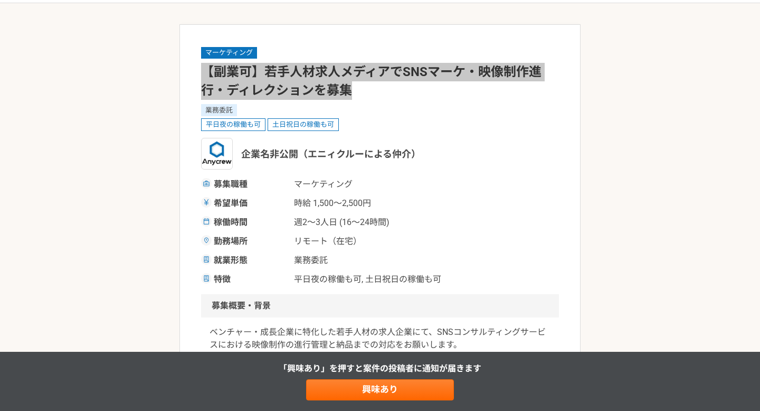
scroll to position [0, 0]
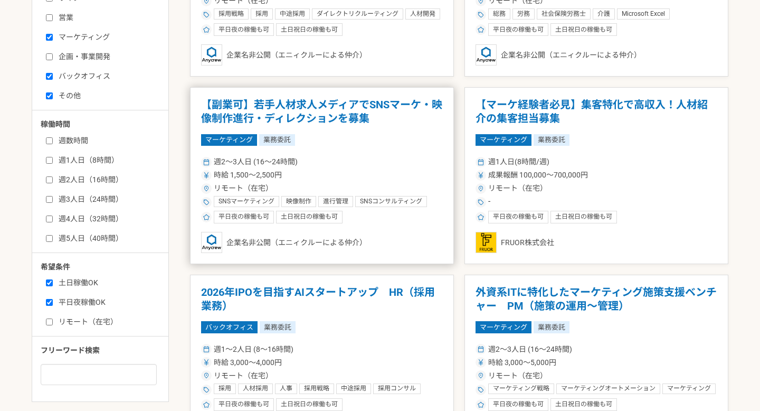
scroll to position [328, 0]
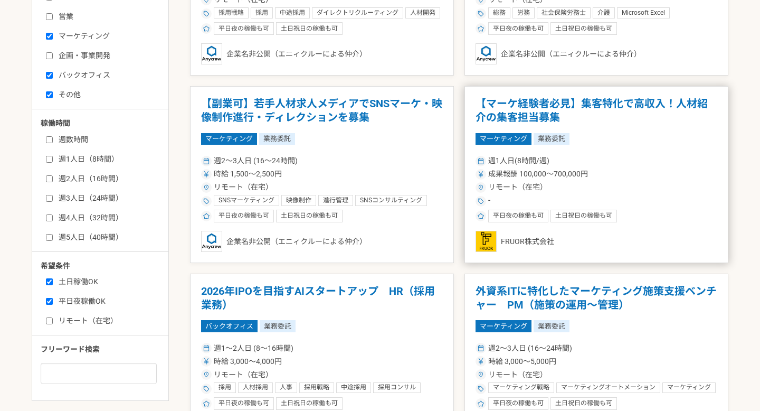
click at [607, 173] on div "成果報酬 100,000〜700,000円" at bounding box center [597, 173] width 242 height 11
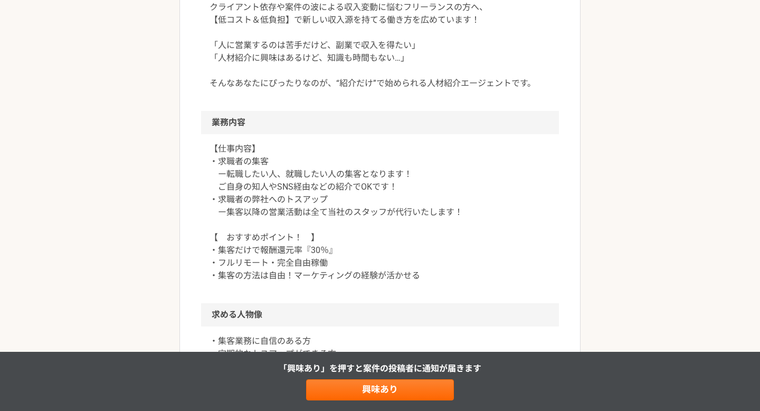
scroll to position [367, 0]
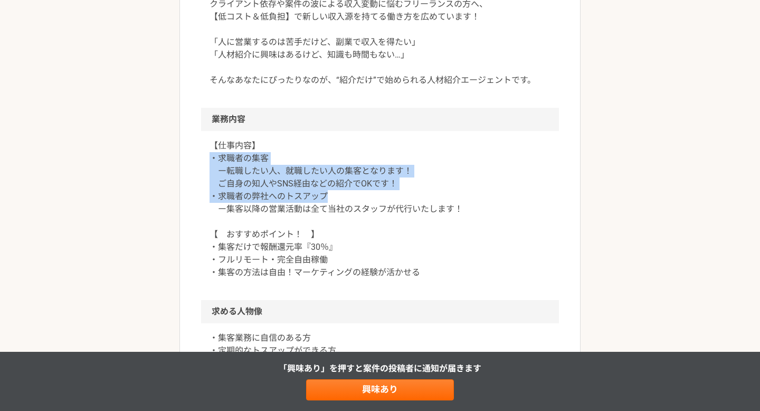
drag, startPoint x: 213, startPoint y: 157, endPoint x: 355, endPoint y: 203, distance: 149.6
click at [355, 203] on p "【仕事内容】 ・求職者の集客 ー転職したい人、就職したい人の集客となります！ ご自身の知人やSNS経由などの紹介でOKです！ ・求職者の弊社へのトスアップ ー…" at bounding box center [380, 208] width 341 height 139
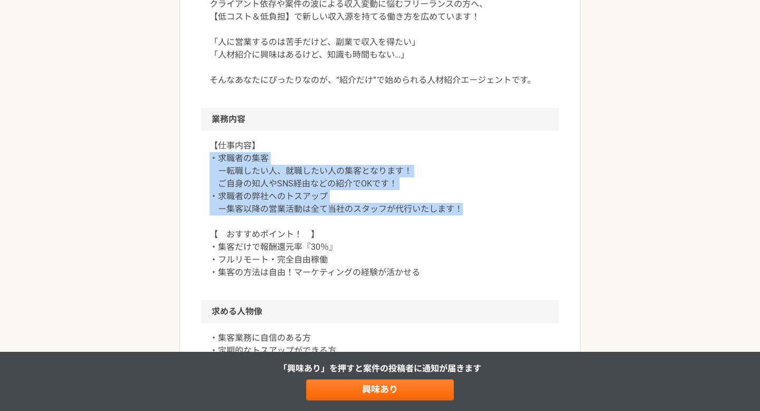
drag, startPoint x: 470, startPoint y: 207, endPoint x: 212, endPoint y: 155, distance: 263.4
click at [212, 155] on p "【仕事内容】 ・求職者の集客 ー転職したい人、就職したい人の集客となります！ ご自身の知人やSNS経由などの紹介でOKです！ ・求職者の弊社へのトスアップ ー…" at bounding box center [380, 208] width 341 height 139
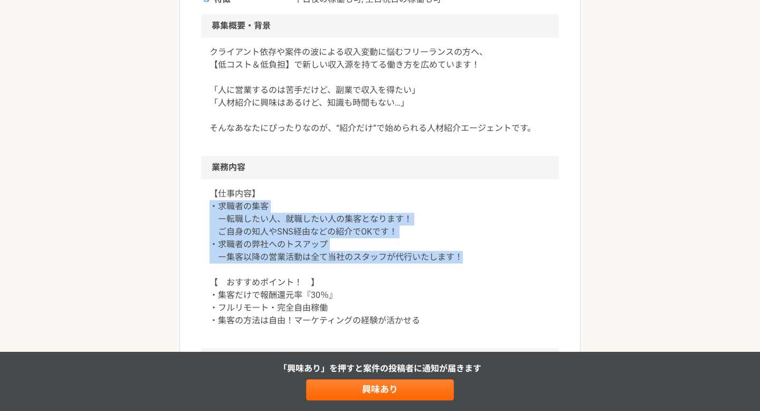
scroll to position [316, 0]
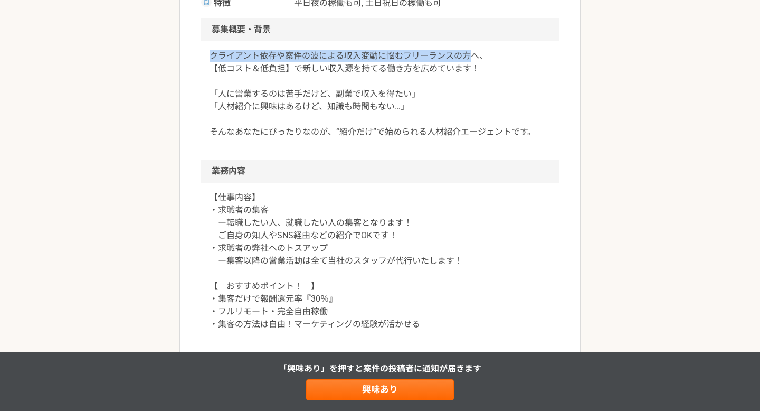
drag, startPoint x: 473, startPoint y: 56, endPoint x: 208, endPoint y: 59, distance: 265.0
click at [206, 59] on div "クライアント依存や案件の波による収入変動に悩むフリーランスの方へ、 【低コスト＆低負担】で新しい収入源を持てる働き方を広めています！ 「人に営業するのは苦手だ…" at bounding box center [380, 100] width 358 height 118
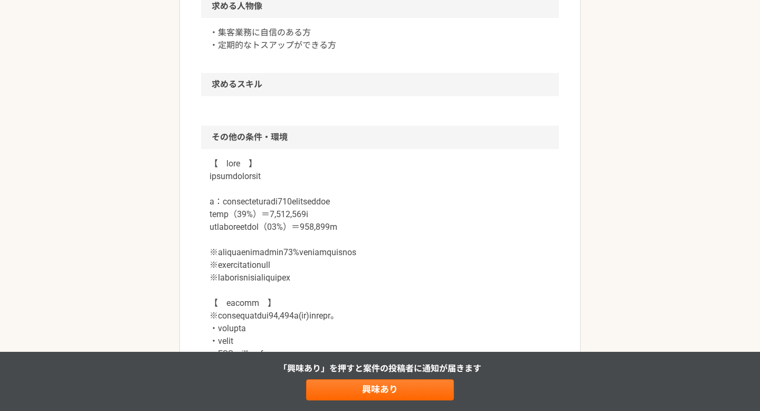
scroll to position [673, 0]
drag, startPoint x: 215, startPoint y: 214, endPoint x: 424, endPoint y: 234, distance: 209.5
click at [424, 234] on p at bounding box center [380, 359] width 341 height 405
click at [423, 231] on p at bounding box center [380, 359] width 341 height 405
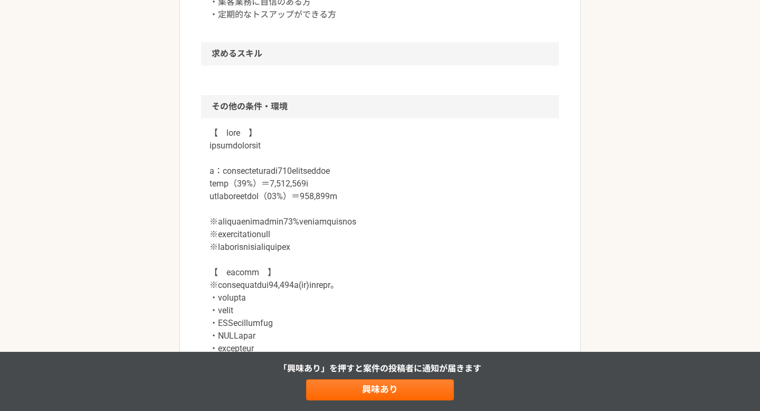
scroll to position [705, 0]
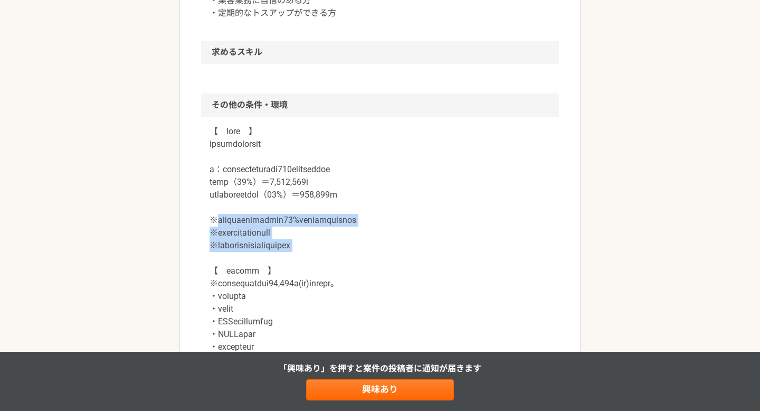
drag, startPoint x: 219, startPoint y: 222, endPoint x: 367, endPoint y: 252, distance: 151.0
click at [367, 252] on p at bounding box center [380, 327] width 341 height 405
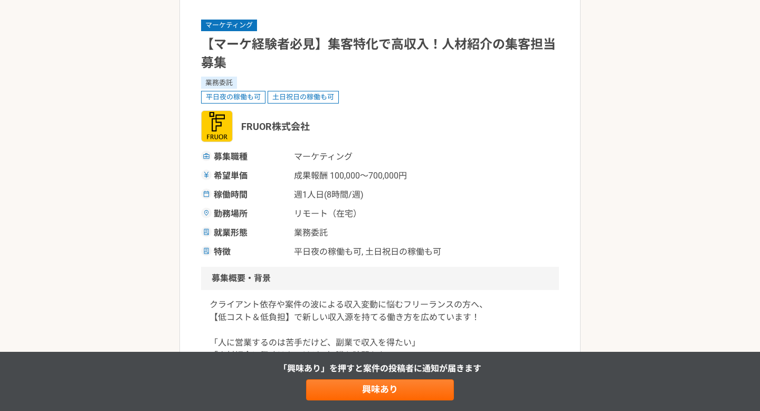
scroll to position [0, 0]
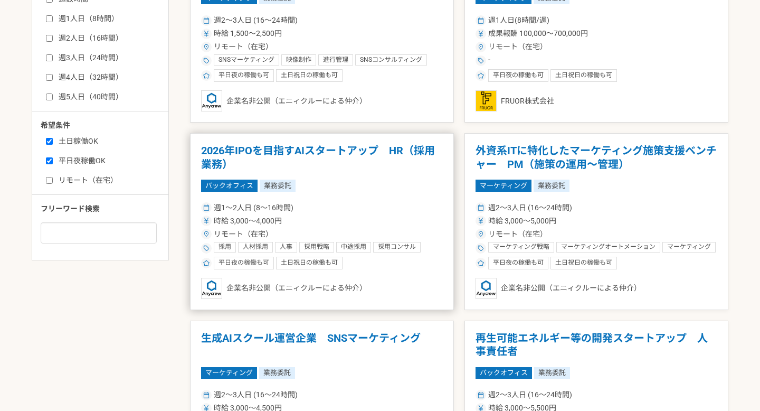
scroll to position [463, 0]
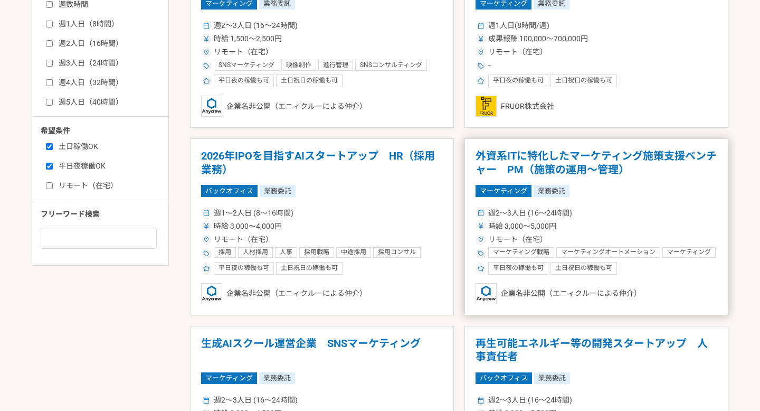
click at [612, 199] on article "外資系ITに特化したマーケティング施策支援ベンチャー　PM（施策の運用〜管理） マーケティング 業務委託 週2〜3人日 (16〜24時間) 時給 3,000〜…" at bounding box center [597, 226] width 264 height 177
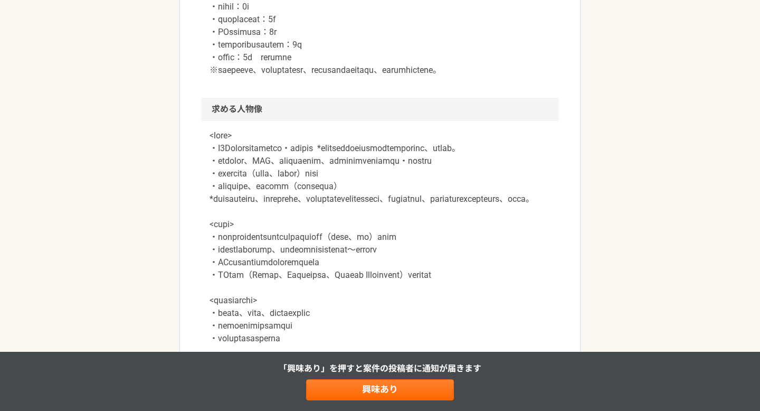
scroll to position [865, 0]
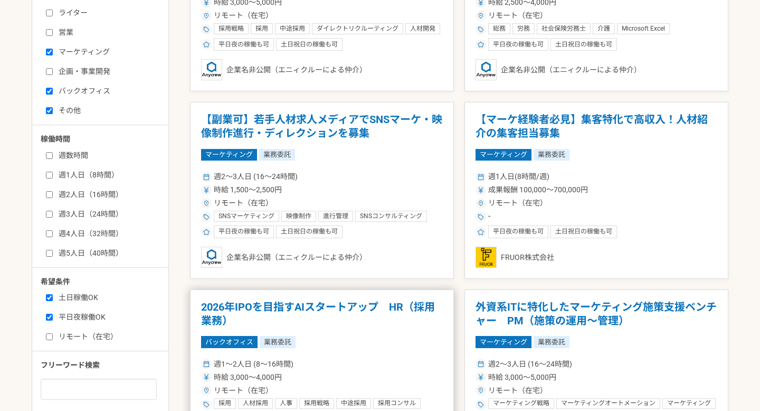
scroll to position [446, 0]
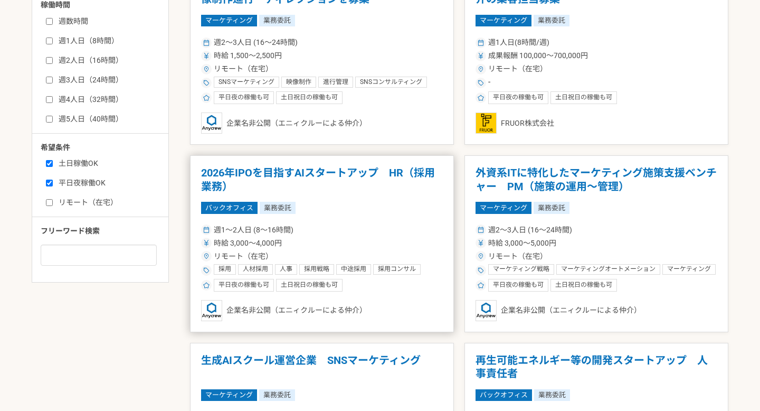
click at [341, 236] on div "週1〜2人日 (8〜16時間) 時給 3,000〜4,000円 リモート（在宅） 採用 人材採用 人事 採用戦略 中途採用 採用コンサル ダイレクトリクルーテ…" at bounding box center [322, 256] width 242 height 69
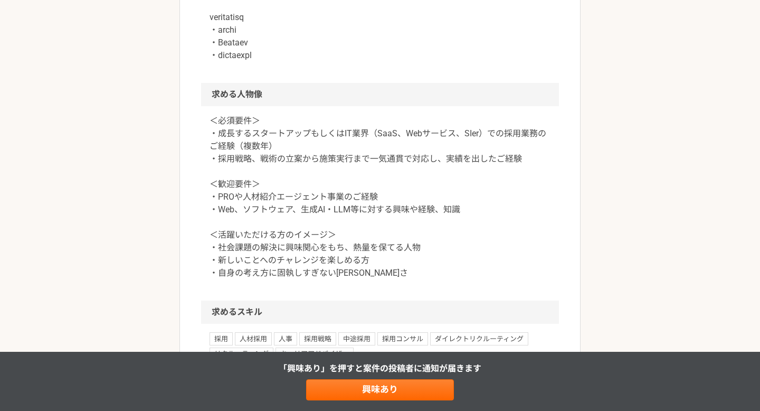
scroll to position [769, 0]
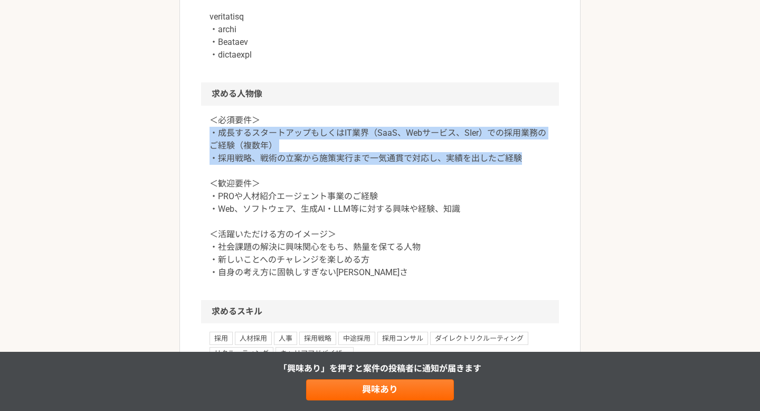
drag, startPoint x: 552, startPoint y: 185, endPoint x: 211, endPoint y: 164, distance: 342.2
click at [211, 164] on div "＜必須要件＞ ・成長するスタートアップもしくはIT業界（SaaS、Webサービス、SIer）での採用業務のご経験（複数年） ・採用戦略、戦術の立案から施策実行…" at bounding box center [380, 203] width 358 height 194
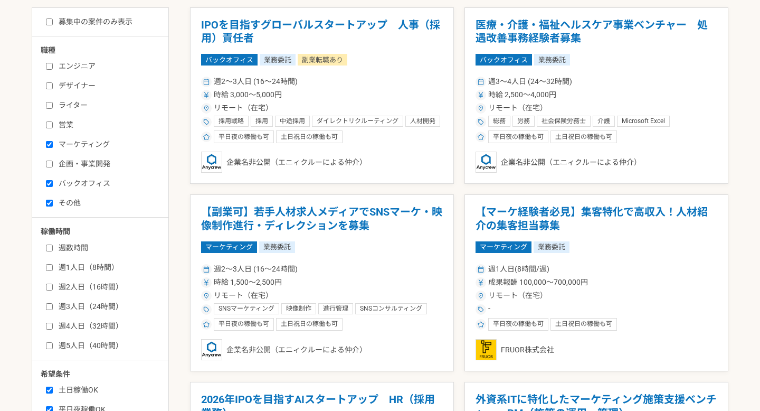
scroll to position [150, 0]
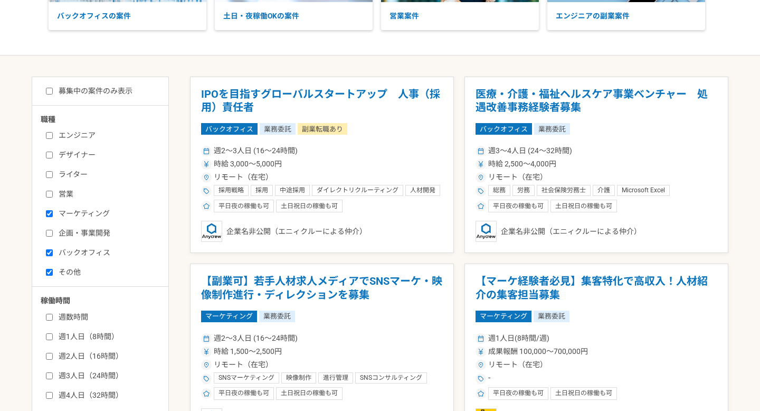
click at [49, 92] on input "募集中の案件のみ表示" at bounding box center [49, 91] width 7 height 7
checkbox input "true"
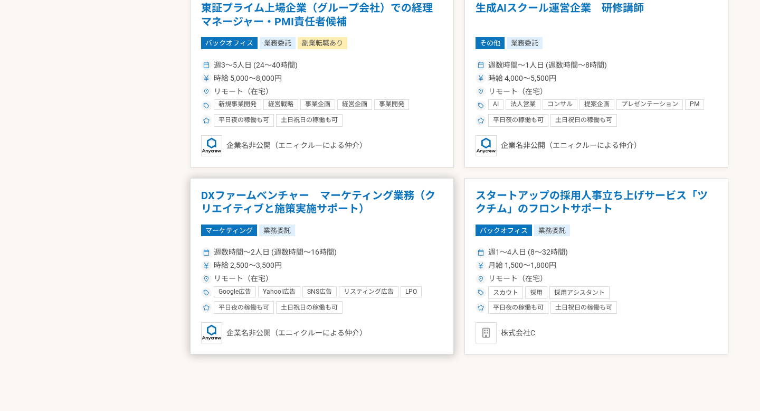
scroll to position [982, 0]
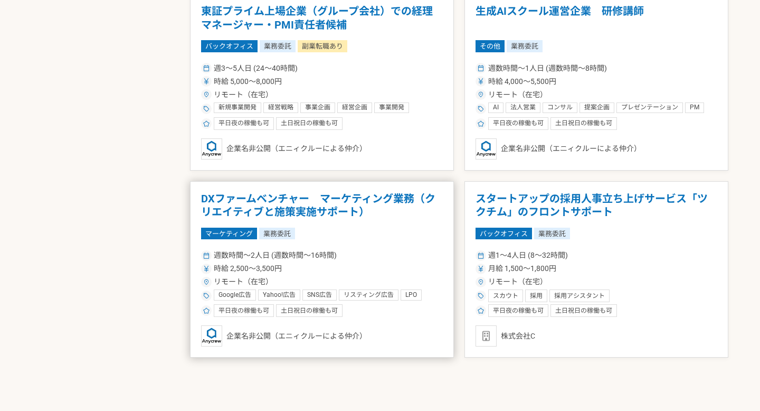
click at [380, 217] on h1 "DXファームベンチャー　マーケティング業務（クリエイティブと施策実施サポート）" at bounding box center [322, 205] width 242 height 27
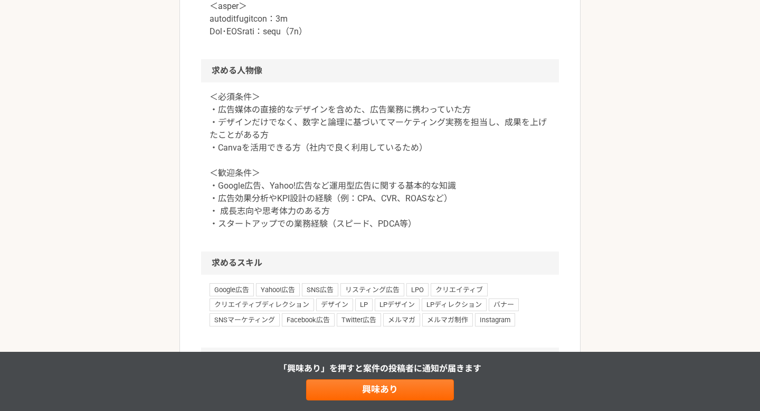
scroll to position [1026, 0]
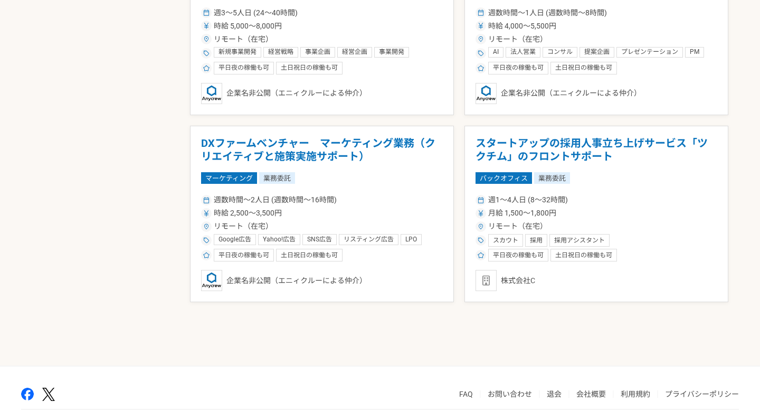
scroll to position [1084, 0]
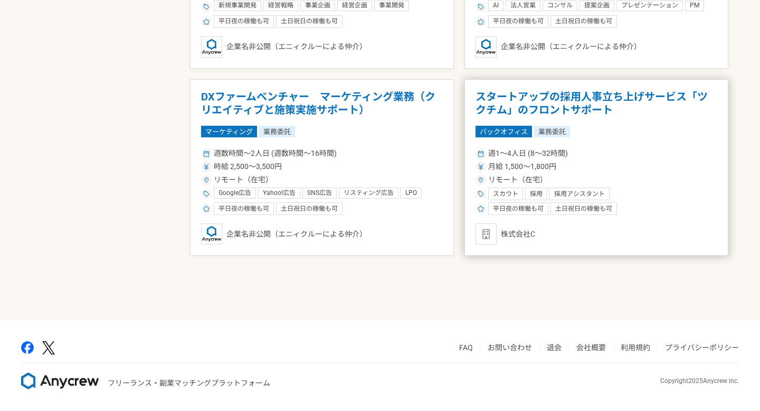
click at [594, 174] on div "リモート（在宅）" at bounding box center [597, 179] width 242 height 11
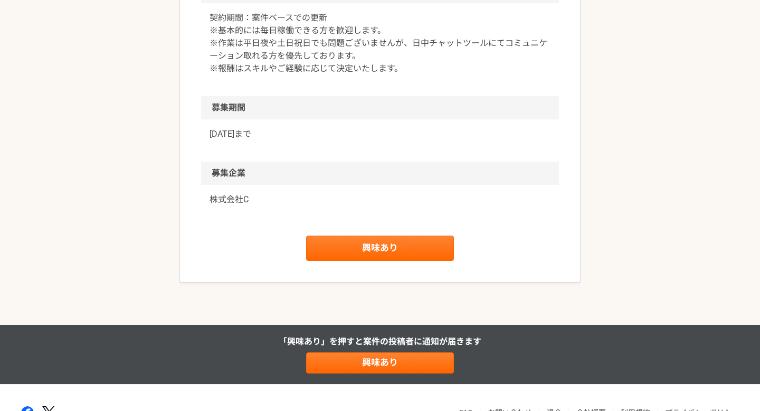
scroll to position [968, 0]
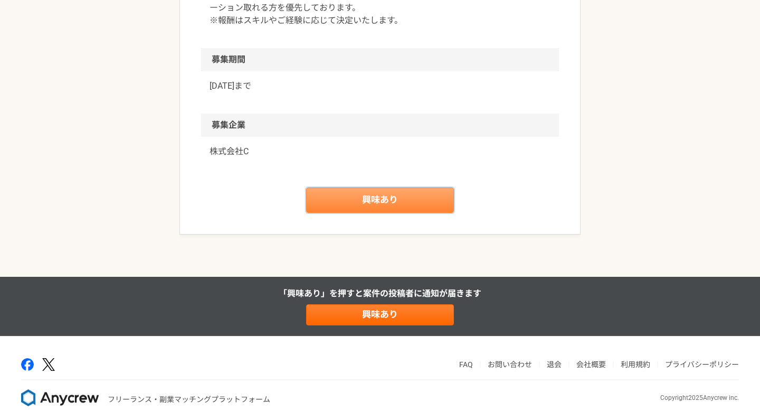
click at [375, 213] on link "興味あり" at bounding box center [380, 199] width 148 height 25
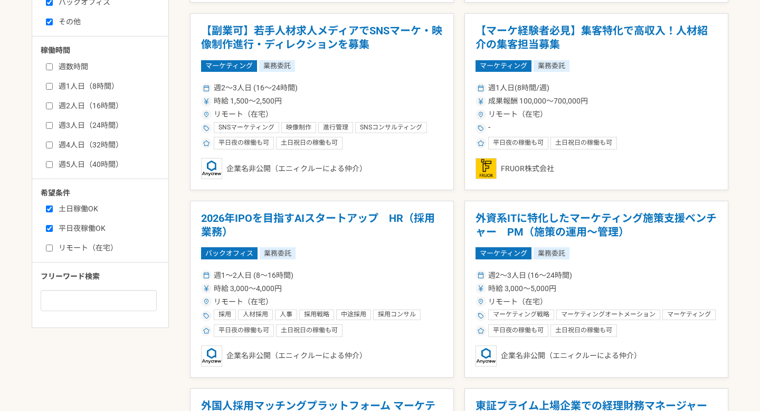
scroll to position [401, 0]
click at [581, 223] on h1 "外資系ITに特化したマーケティング施策支援ベンチャー　PM（施策の運用〜管理）" at bounding box center [597, 224] width 242 height 27
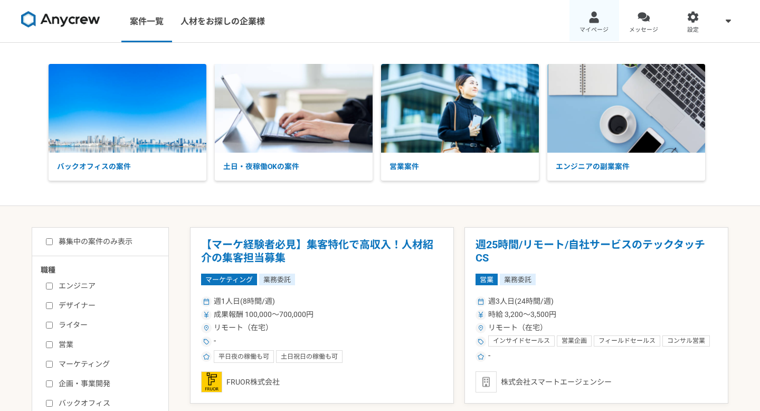
click at [607, 22] on link "マイページ" at bounding box center [595, 21] width 50 height 42
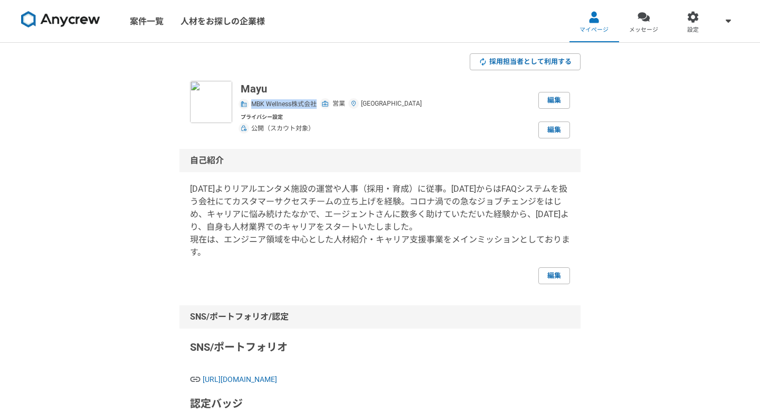
drag, startPoint x: 318, startPoint y: 106, endPoint x: 253, endPoint y: 103, distance: 64.4
click at [253, 103] on div "MBK Wellness株式会社 営業 [GEOGRAPHIC_DATA]" at bounding box center [331, 103] width 181 height 12
copy span "MBK Wellness株式会社"
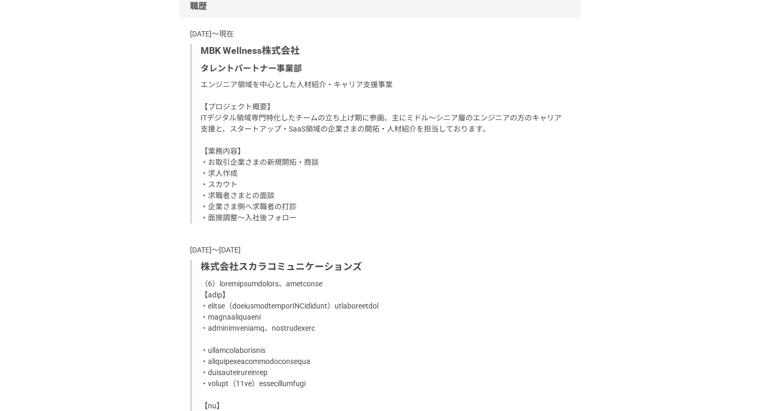
scroll to position [709, 0]
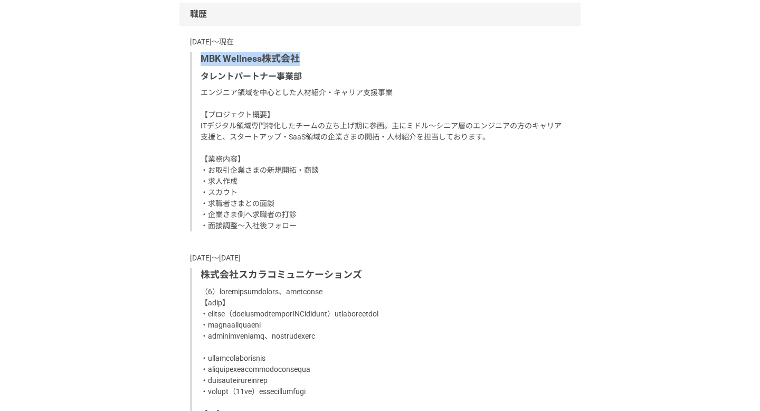
drag, startPoint x: 304, startPoint y: 60, endPoint x: 195, endPoint y: 58, distance: 108.2
click at [194, 58] on div "MBK Wellness株式会社 タレントパートナー事業部 エンジニア領域を中心とした人材紹介・キャリア支援事業 【プロジェクト概要】 ITデジタル領域専門特…" at bounding box center [380, 141] width 380 height 179
copy p "MBK Wellness株式会社"
drag, startPoint x: 312, startPoint y: 76, endPoint x: 198, endPoint y: 71, distance: 114.1
click at [198, 71] on div "MBK Wellness株式会社 タレントパートナー事業部 エンジニア領域を中心とした人材紹介・キャリア支援事業 【プロジェクト概要】 ITデジタル領域専門特…" at bounding box center [380, 141] width 380 height 179
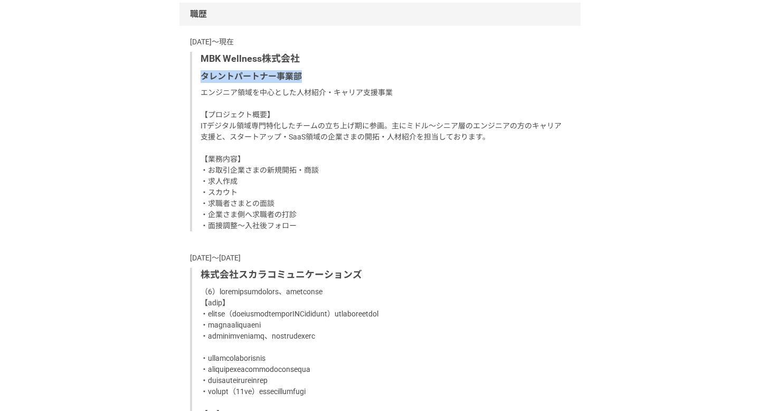
copy p "タレントパートナー事業部"
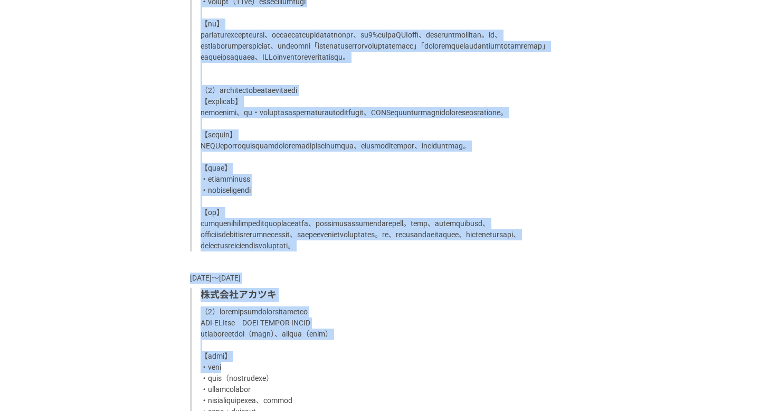
scroll to position [1115, 0]
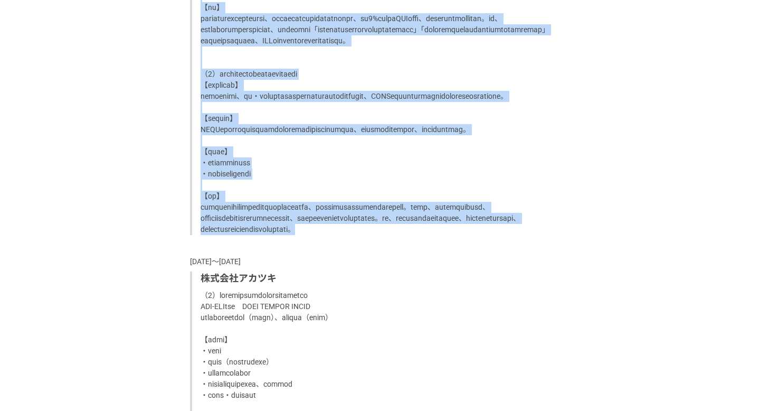
drag, startPoint x: 203, startPoint y: 100, endPoint x: 534, endPoint y: 287, distance: 380.6
click at [534, 235] on p at bounding box center [381, 57] width 361 height 355
copy p "（4）loremipsumdolors、ametconse 【adip】 ・elitse（doeiusmodtemporINCididunt）utlabore…"
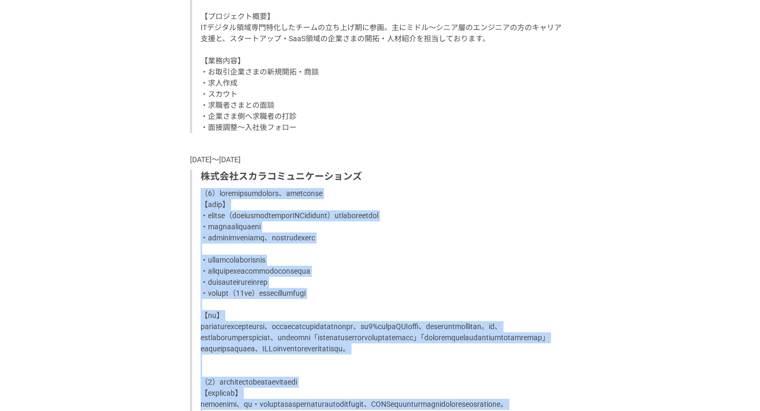
scroll to position [655, 0]
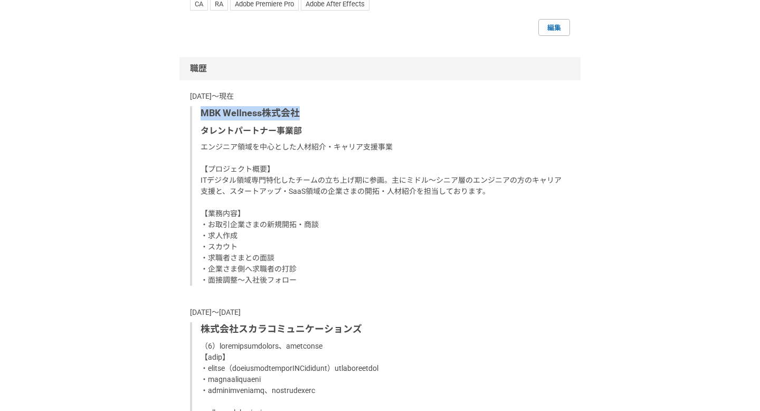
drag, startPoint x: 298, startPoint y: 112, endPoint x: 201, endPoint y: 112, distance: 97.1
click at [201, 112] on p "MBK Wellness株式会社" at bounding box center [381, 113] width 361 height 14
copy p "MBK Wellness株式会社"
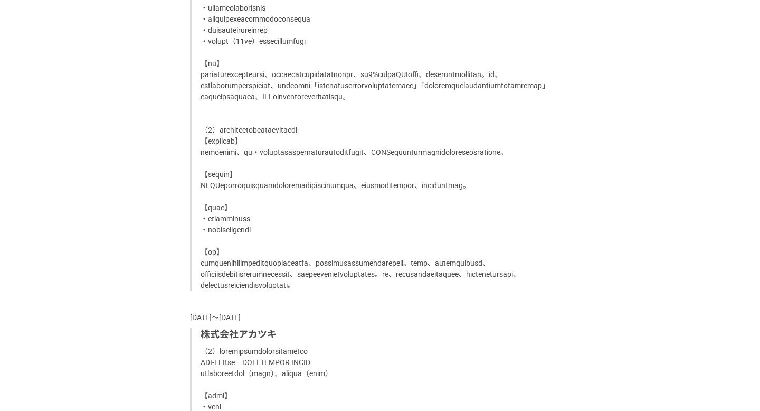
scroll to position [1160, 0]
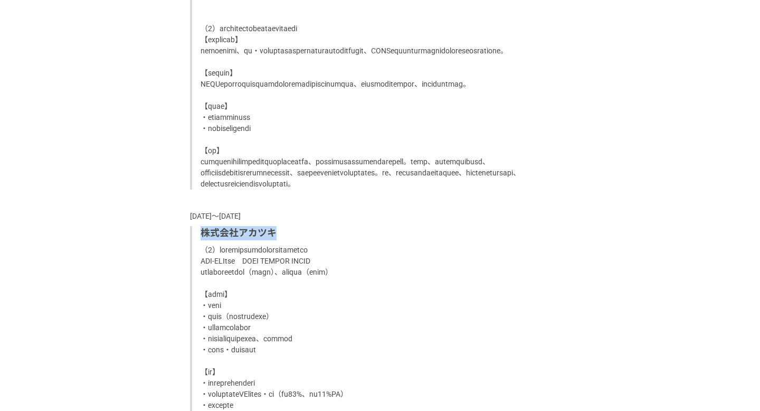
drag, startPoint x: 283, startPoint y: 289, endPoint x: 200, endPoint y: 287, distance: 83.4
copy p "株式会社アカツキ"
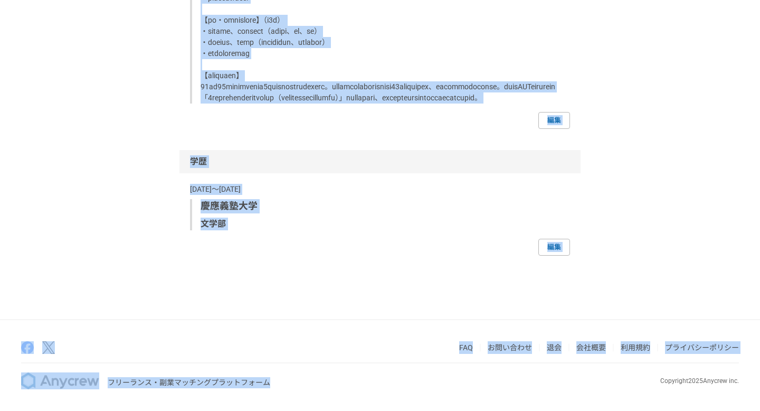
scroll to position [2057, 0]
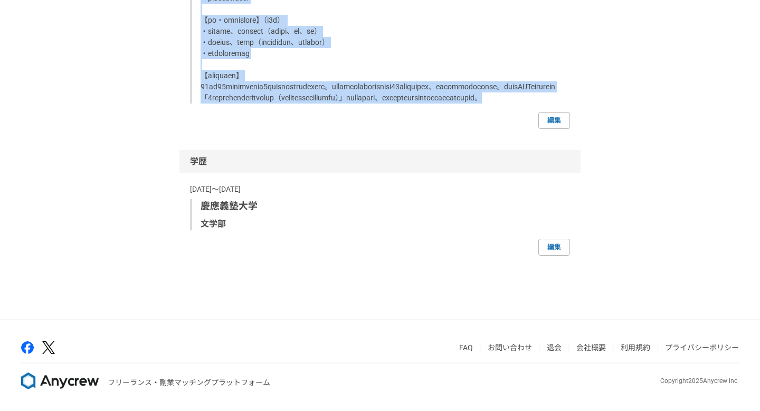
drag, startPoint x: 203, startPoint y: 128, endPoint x: 362, endPoint y: 107, distance: 160.8
copy p "（7）loremipsumdolorsitametco ADI-ELItse　DOEI TEMPOR INCID utlaboreetdol（magn）、al…"
